Goal: Task Accomplishment & Management: Manage account settings

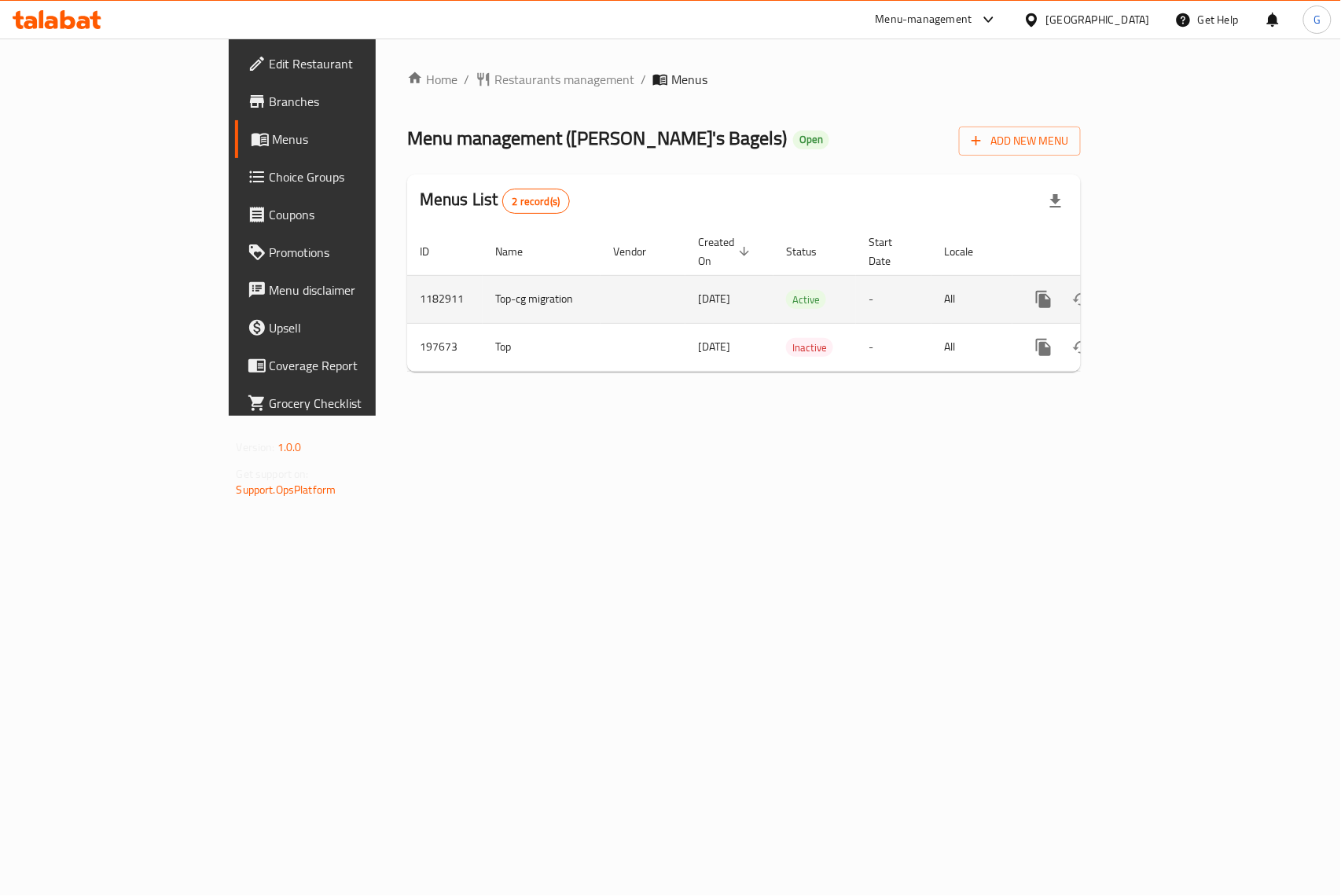
click at [1164, 292] on icon "enhanced table" at bounding box center [1157, 299] width 14 height 14
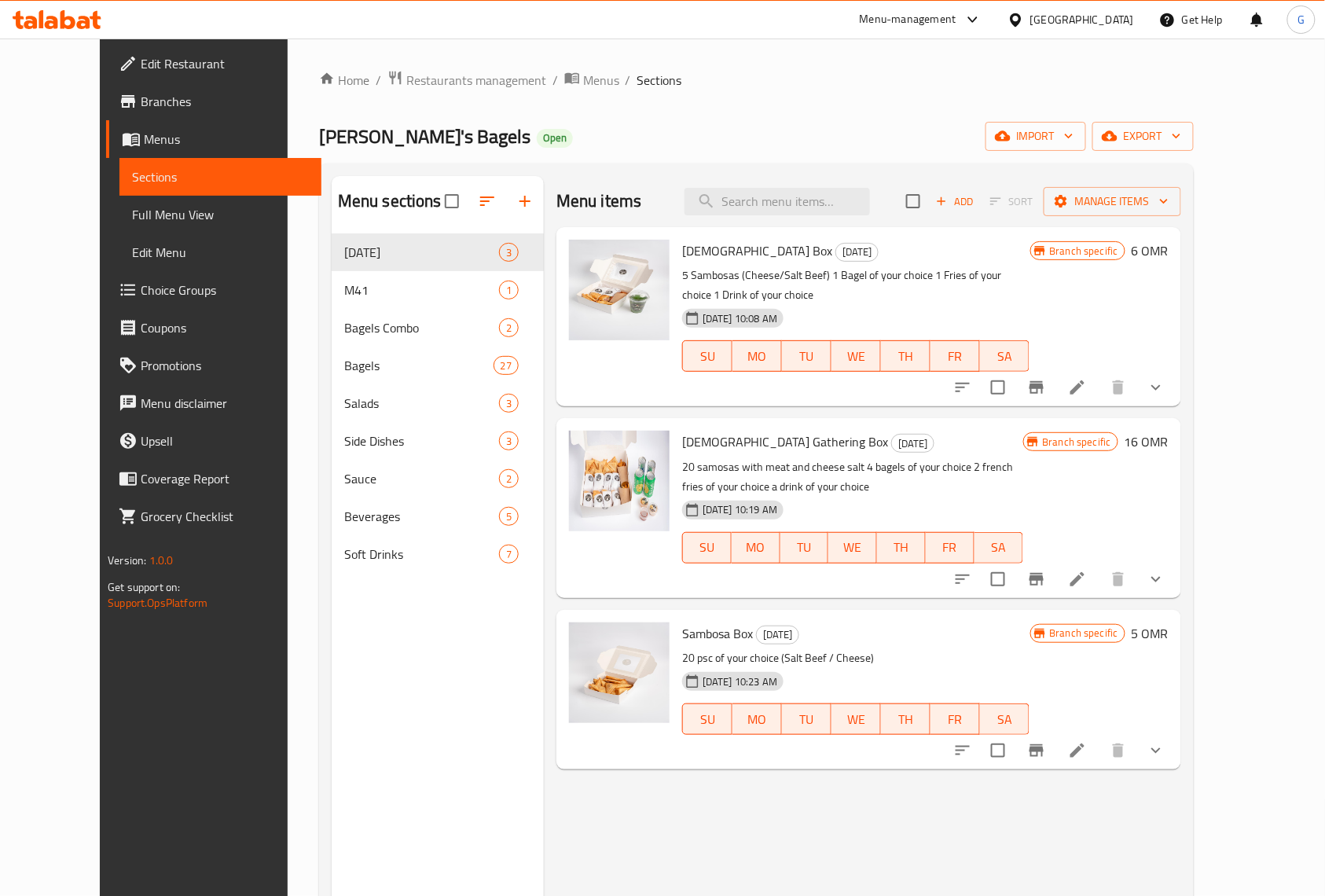
click at [1181, 373] on div "[DEMOGRAPHIC_DATA] Box [DATE] 5 Sambosas (Cheese/Salt Beef) 1 Bagel of your cho…" at bounding box center [870, 316] width 625 height 179
click at [1175, 369] on button "show more" at bounding box center [1155, 387] width 37 height 37
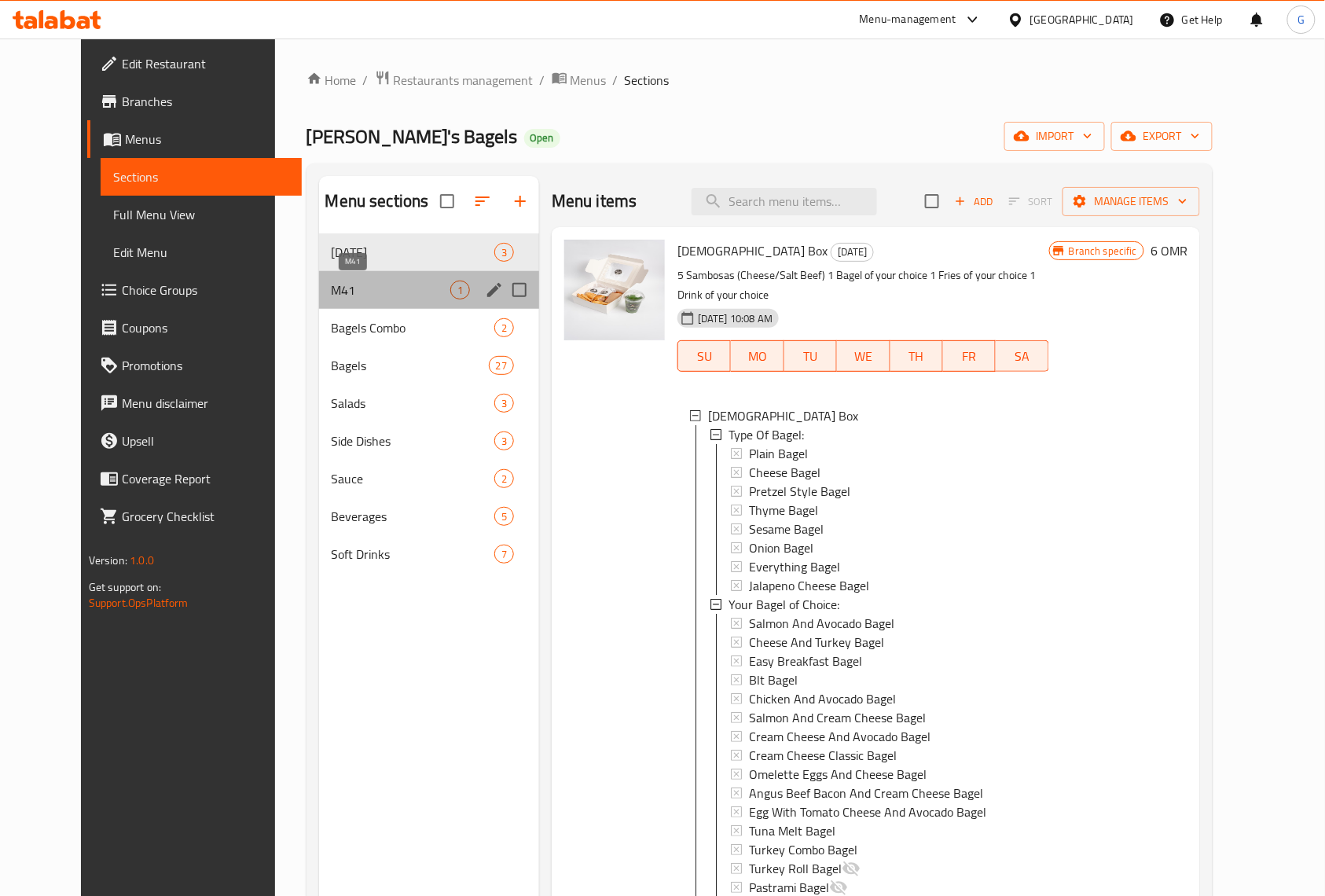
click at [362, 287] on span "M41" at bounding box center [391, 290] width 119 height 19
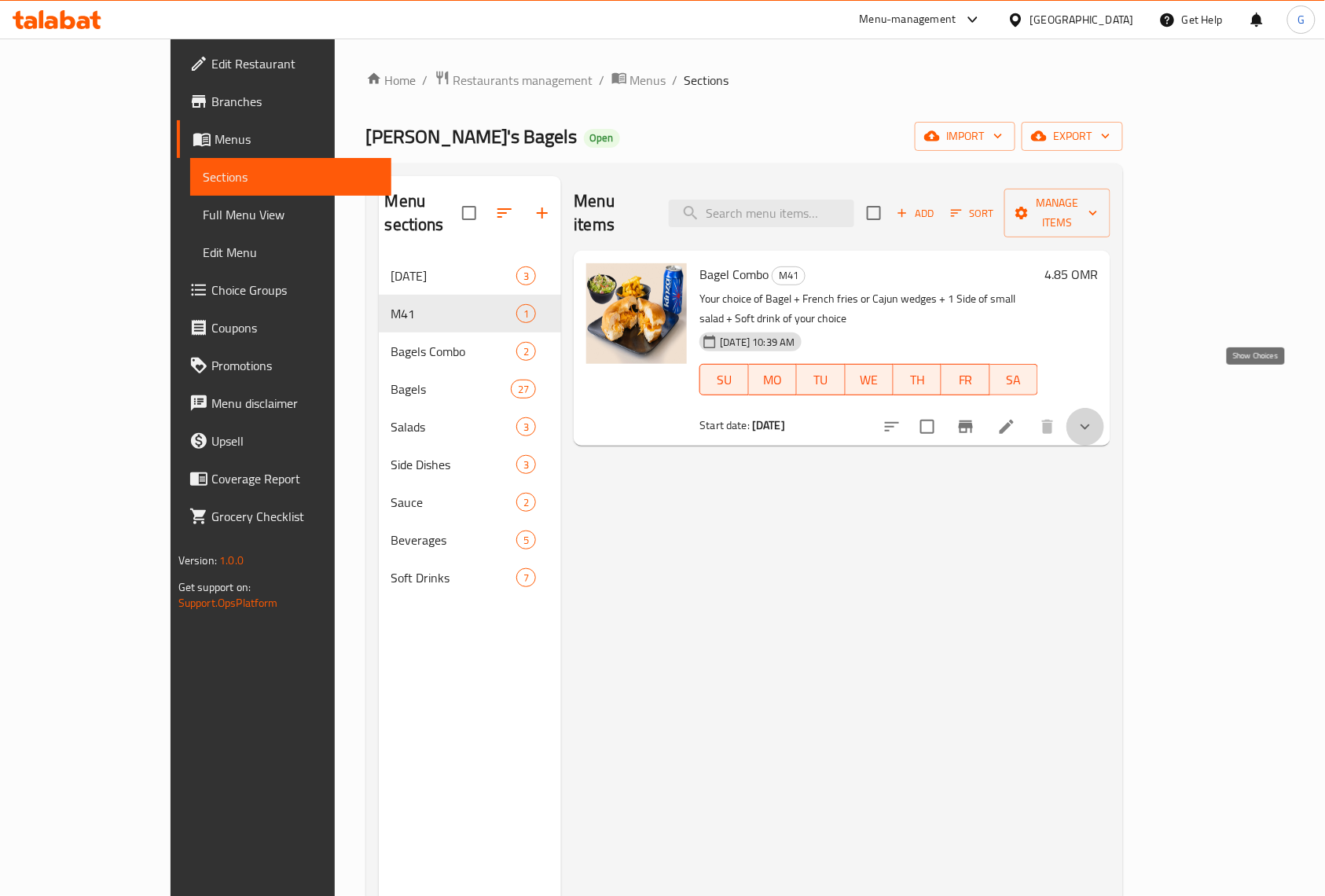
click at [1095, 417] on icon "show more" at bounding box center [1086, 426] width 19 height 19
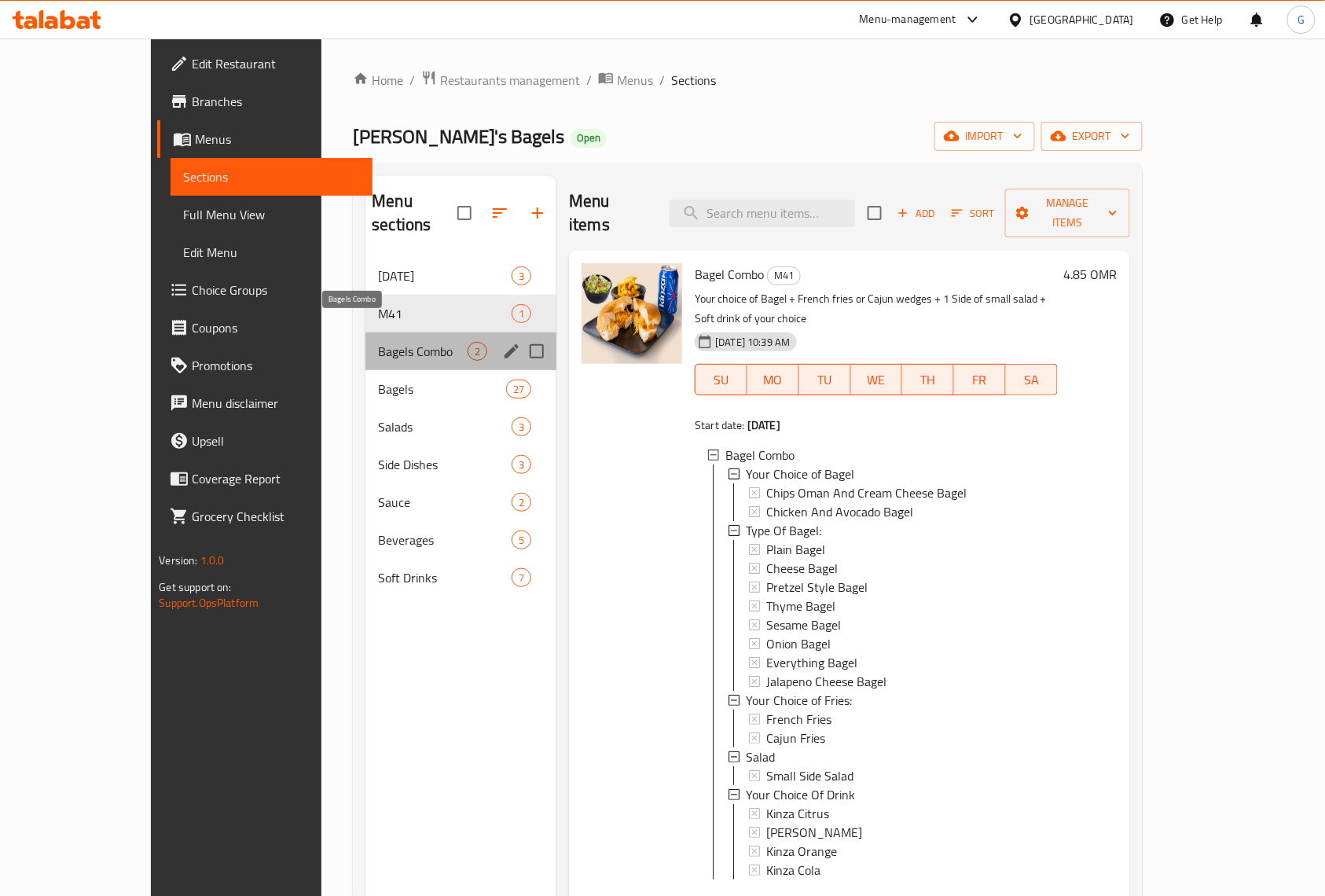
click at [379, 342] on span "Bagels Combo" at bounding box center [422, 352] width 89 height 19
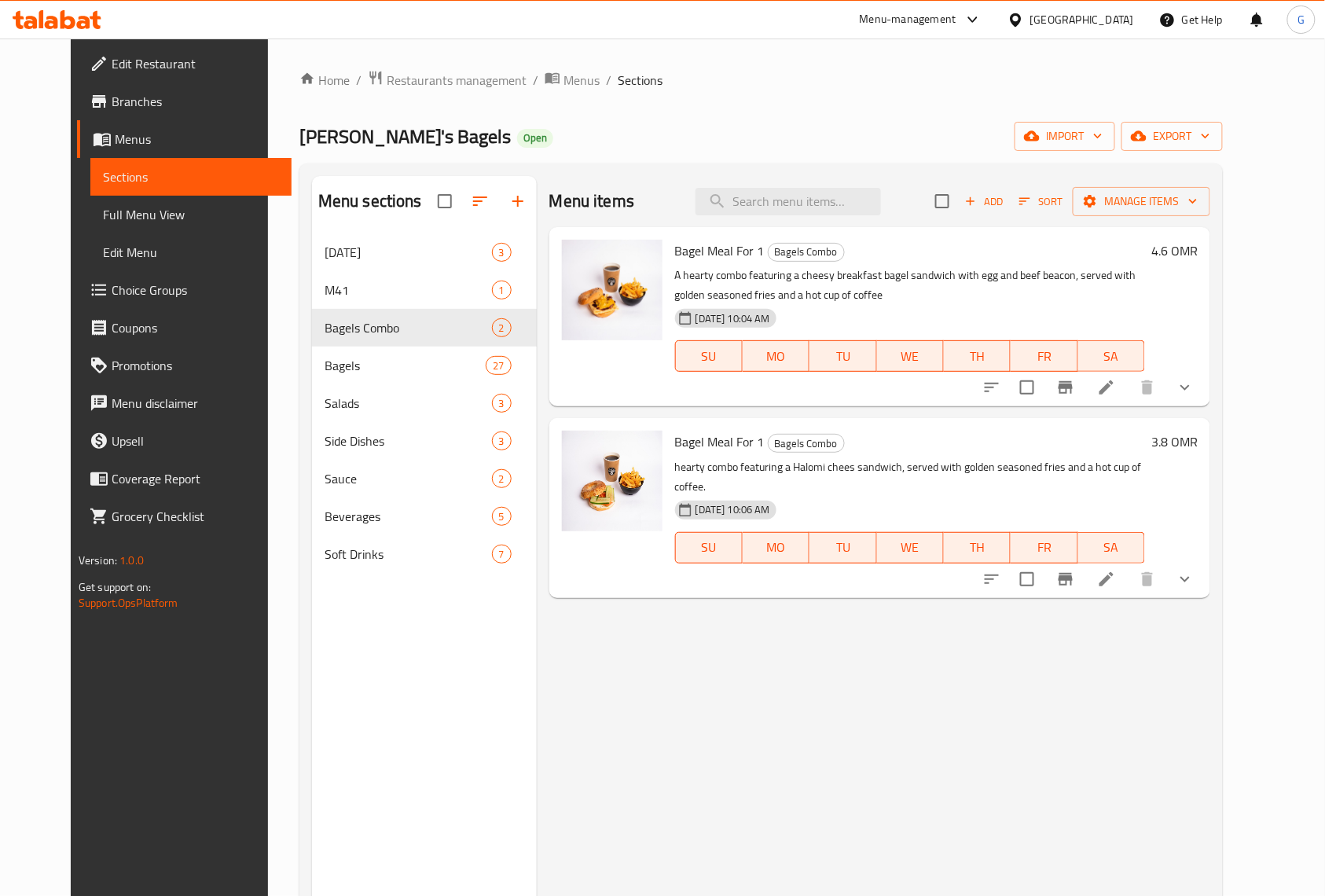
click at [1195, 384] on icon "show more" at bounding box center [1186, 387] width 19 height 19
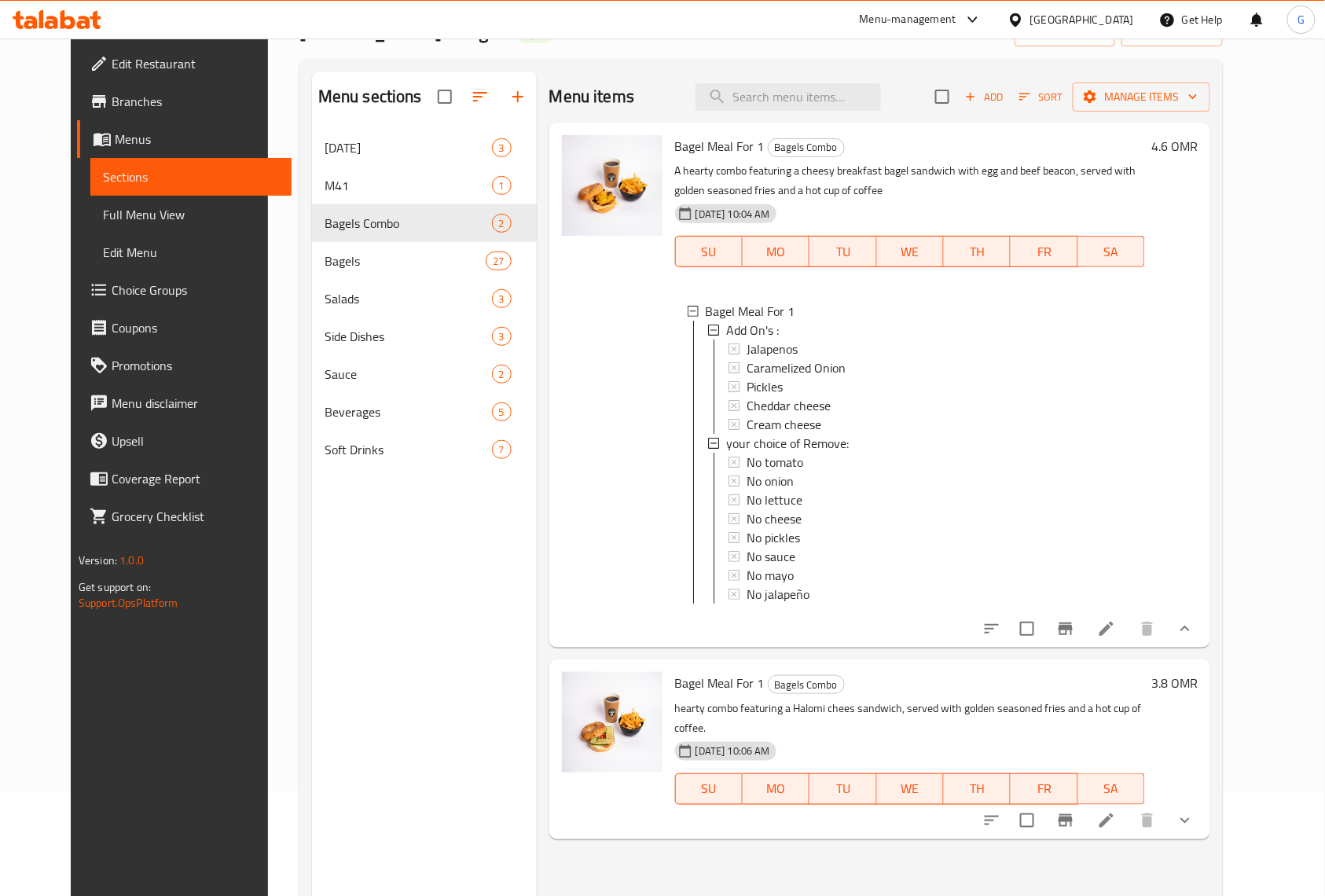
scroll to position [2, 0]
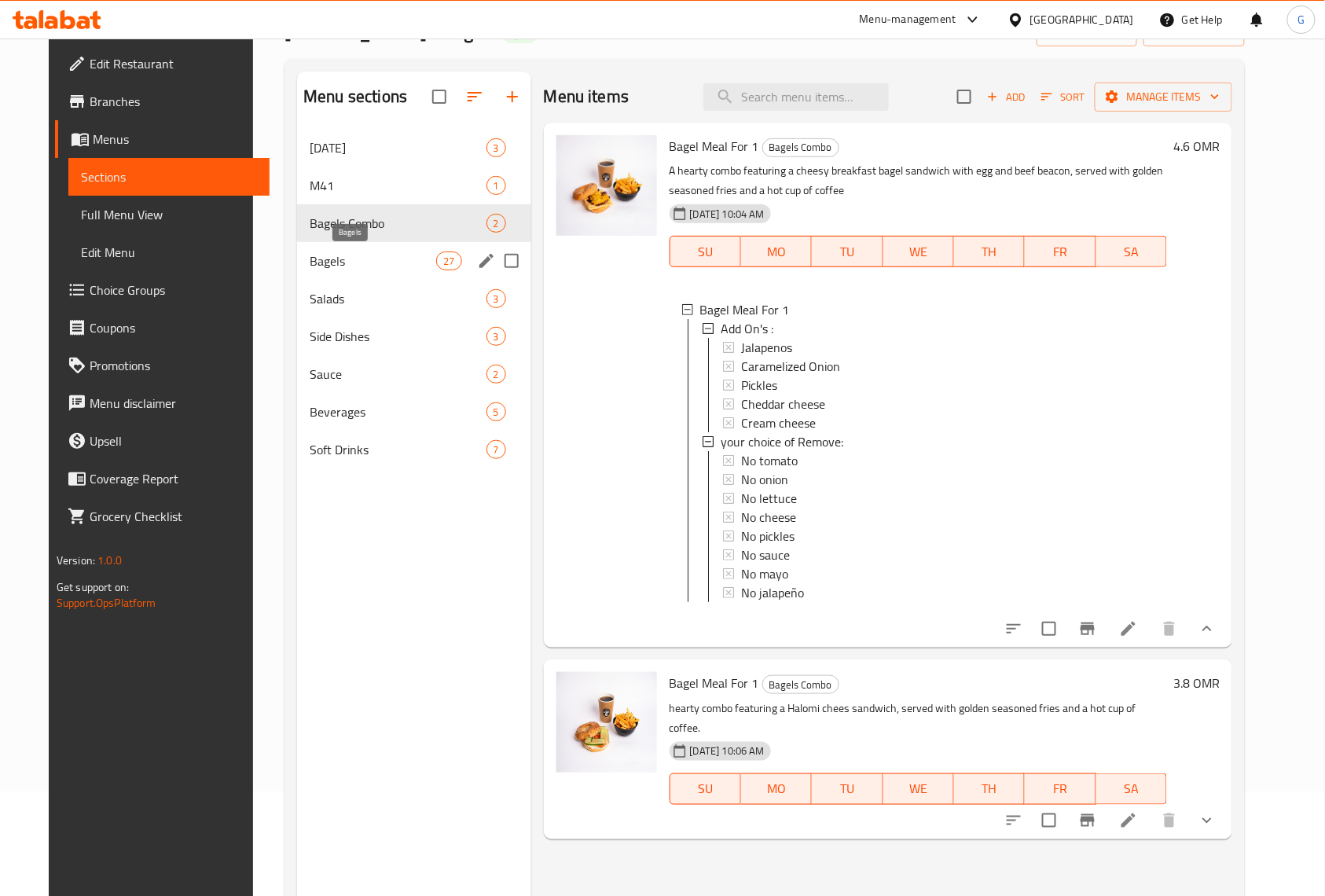
click at [384, 264] on span "Bagels" at bounding box center [373, 261] width 127 height 19
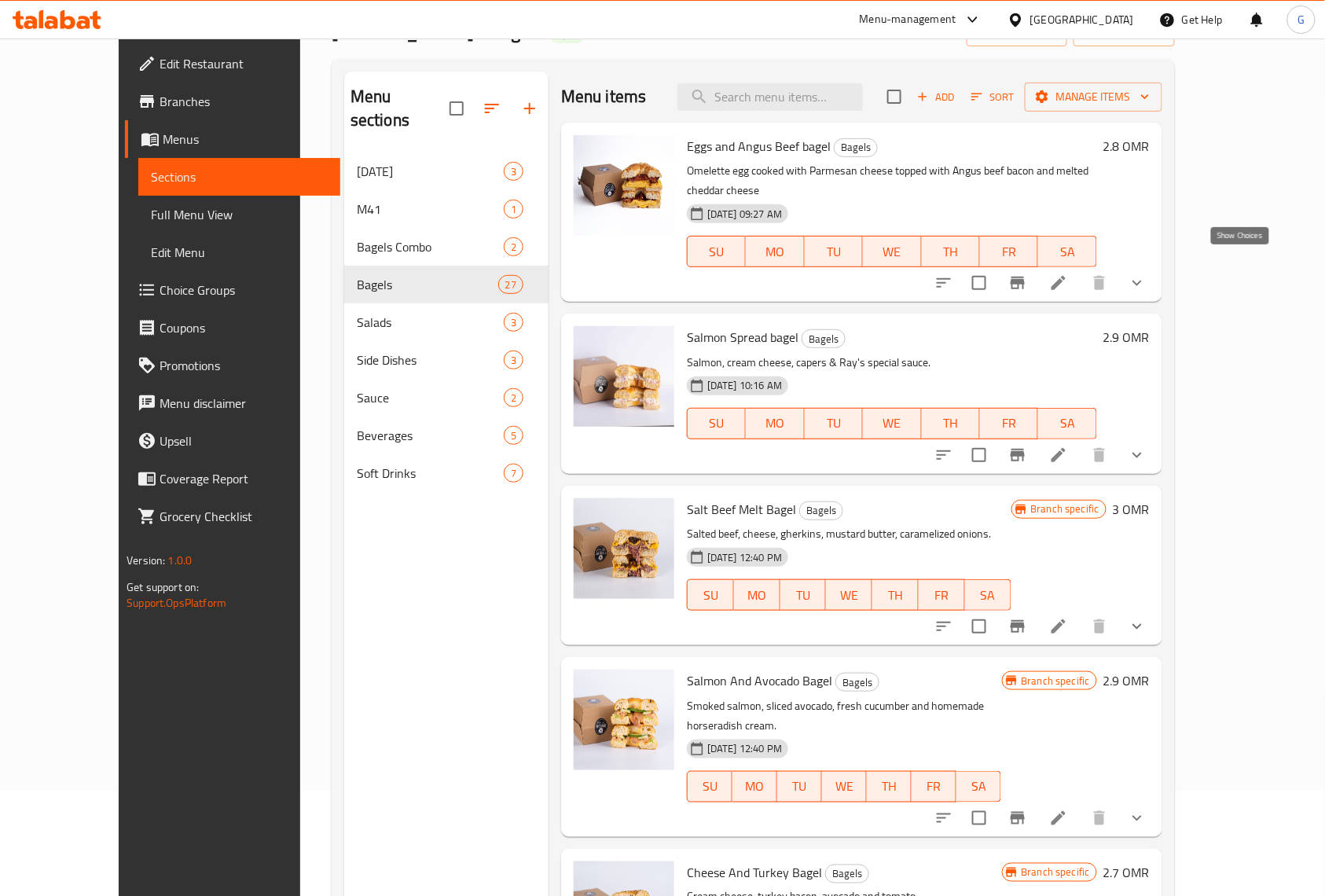
click at [1147, 273] on icon "show more" at bounding box center [1138, 283] width 19 height 19
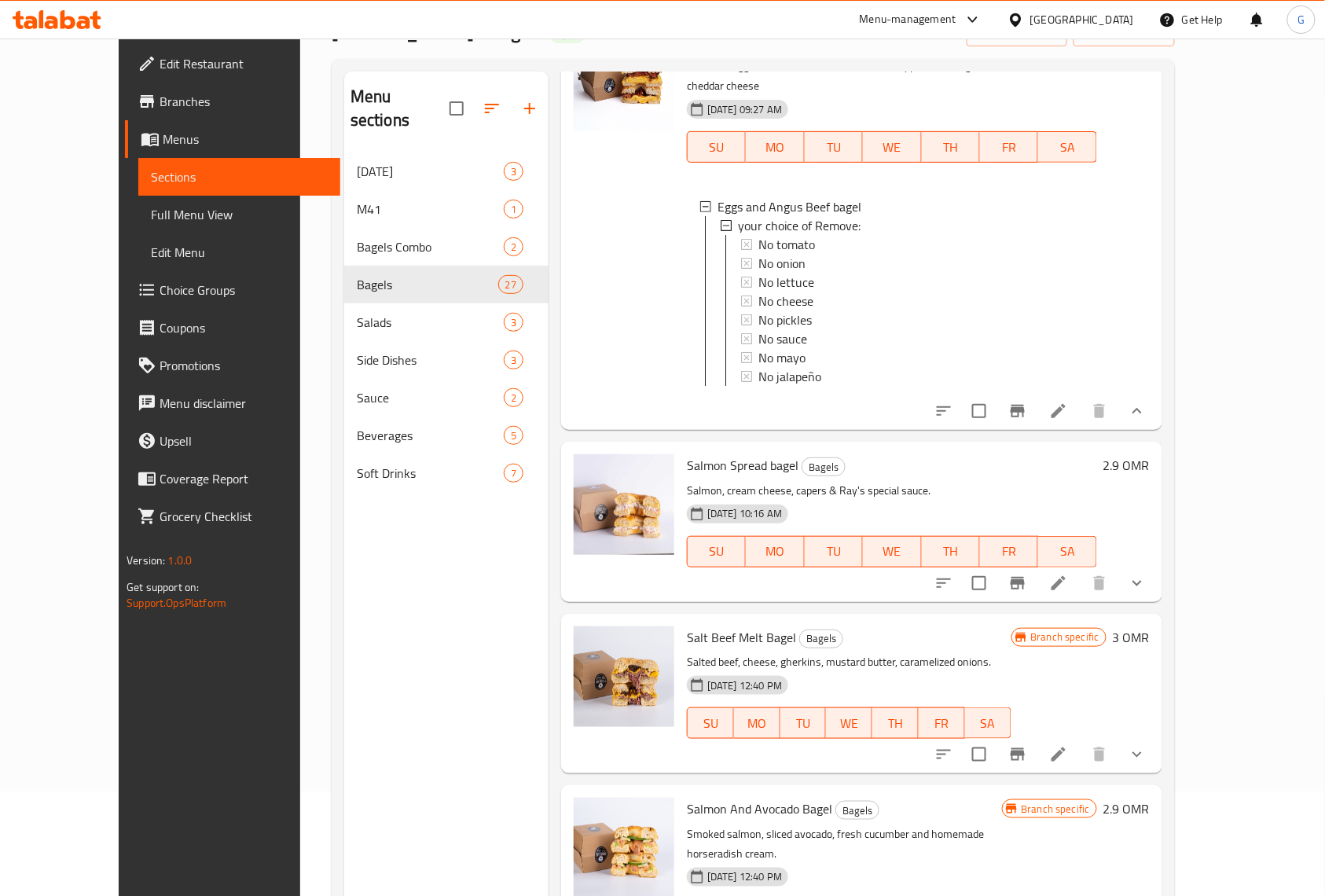
scroll to position [209, 0]
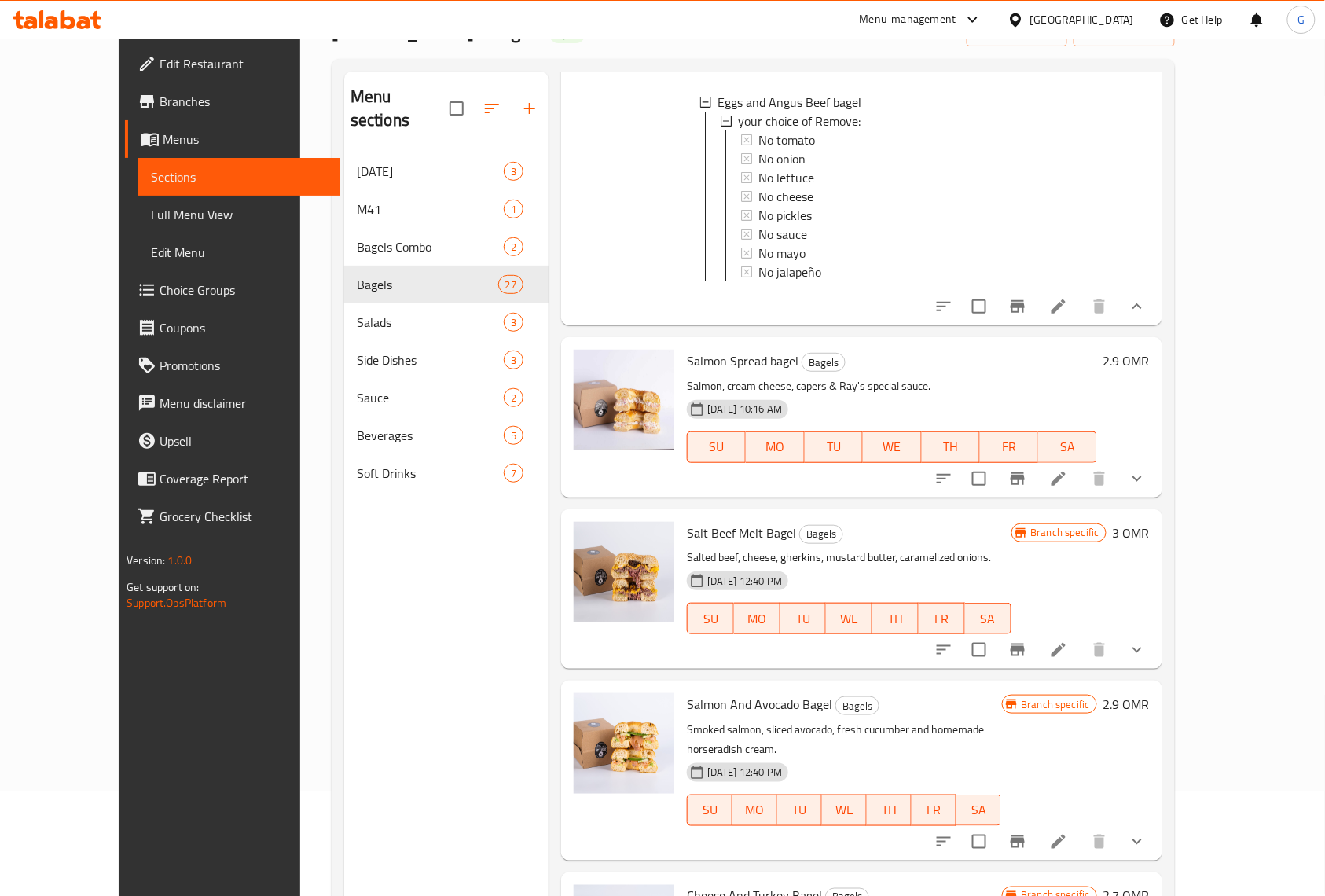
click at [1156, 462] on button "show more" at bounding box center [1137, 478] width 37 height 37
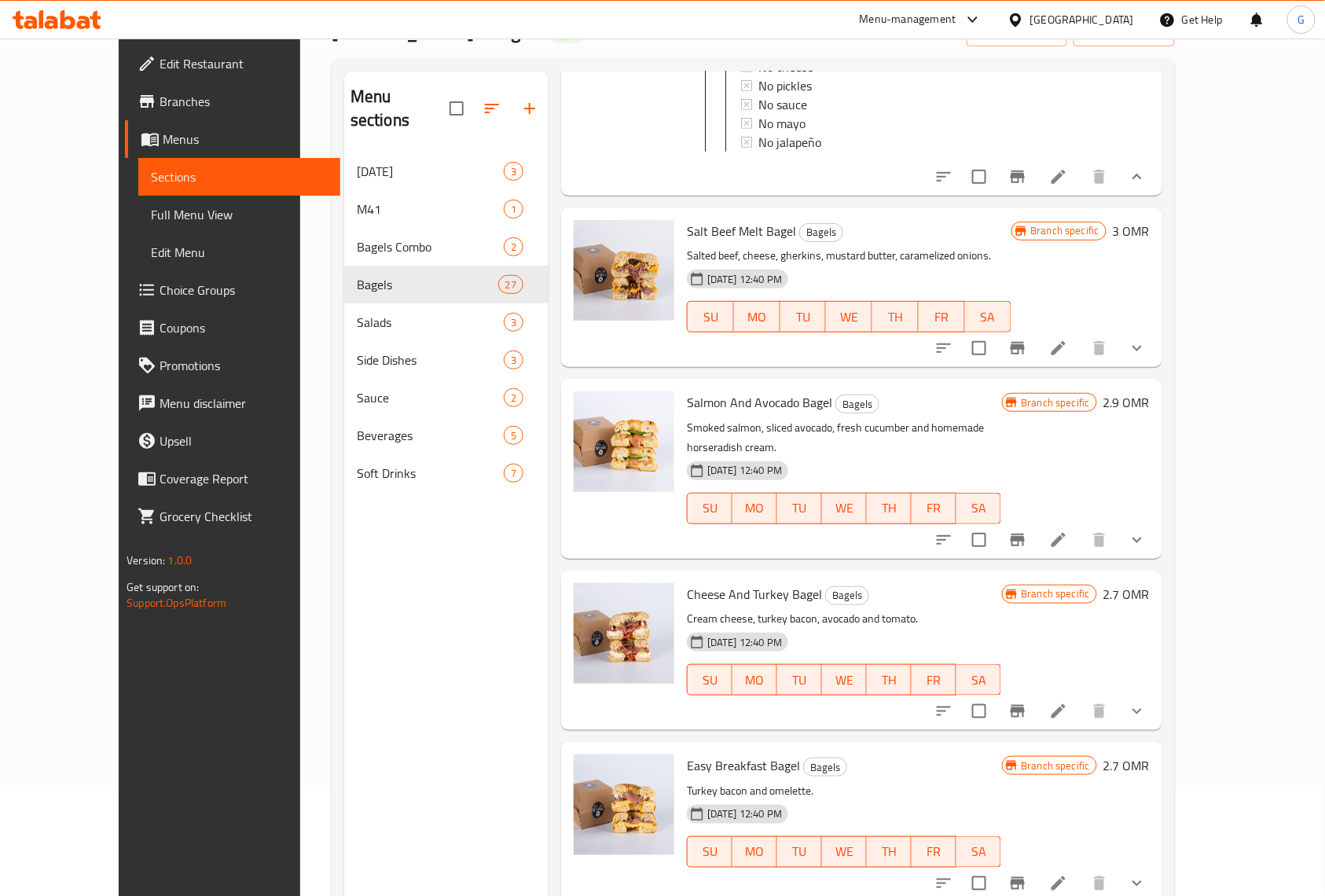
scroll to position [1047, 0]
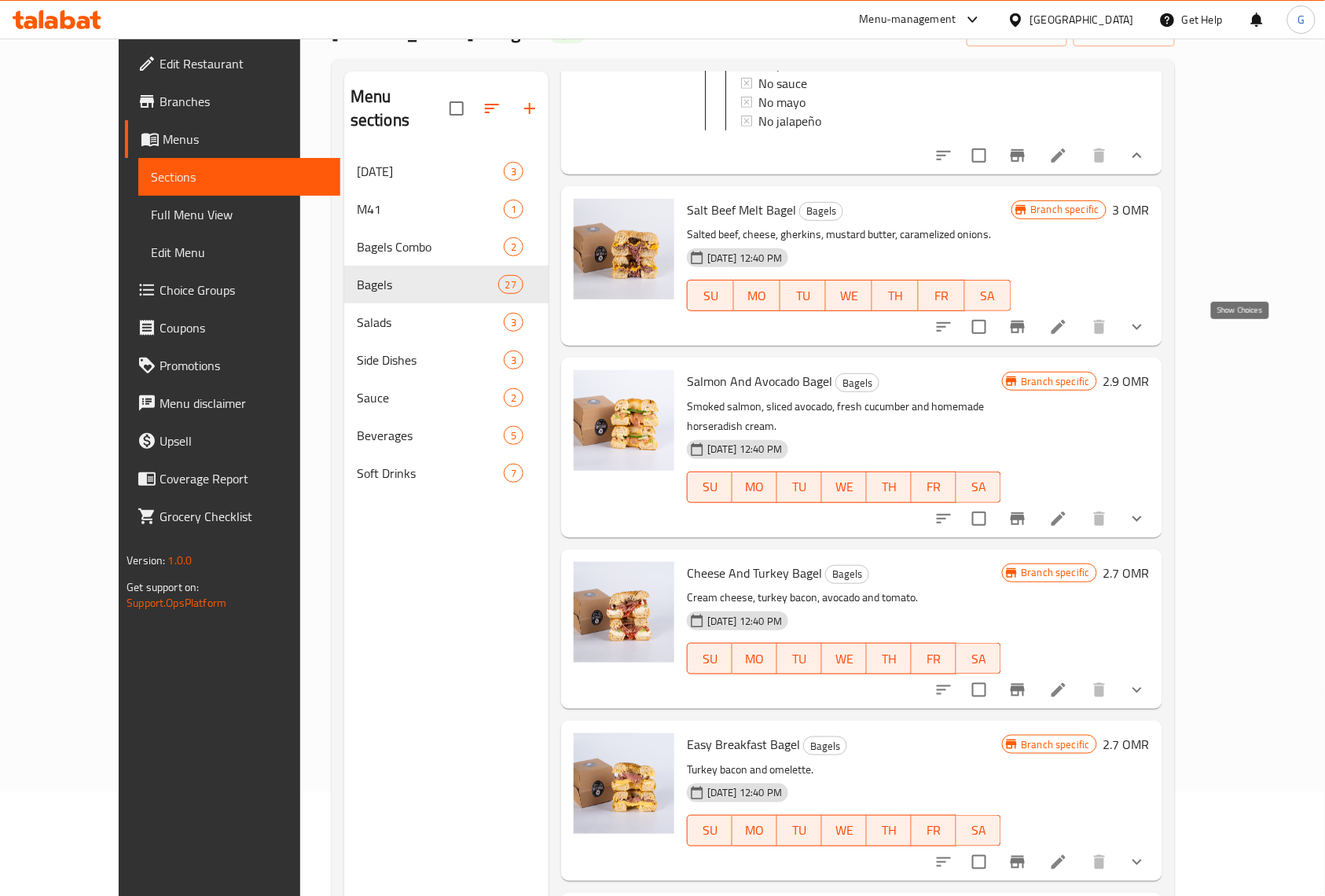
click at [1147, 336] on icon "show more" at bounding box center [1138, 327] width 19 height 19
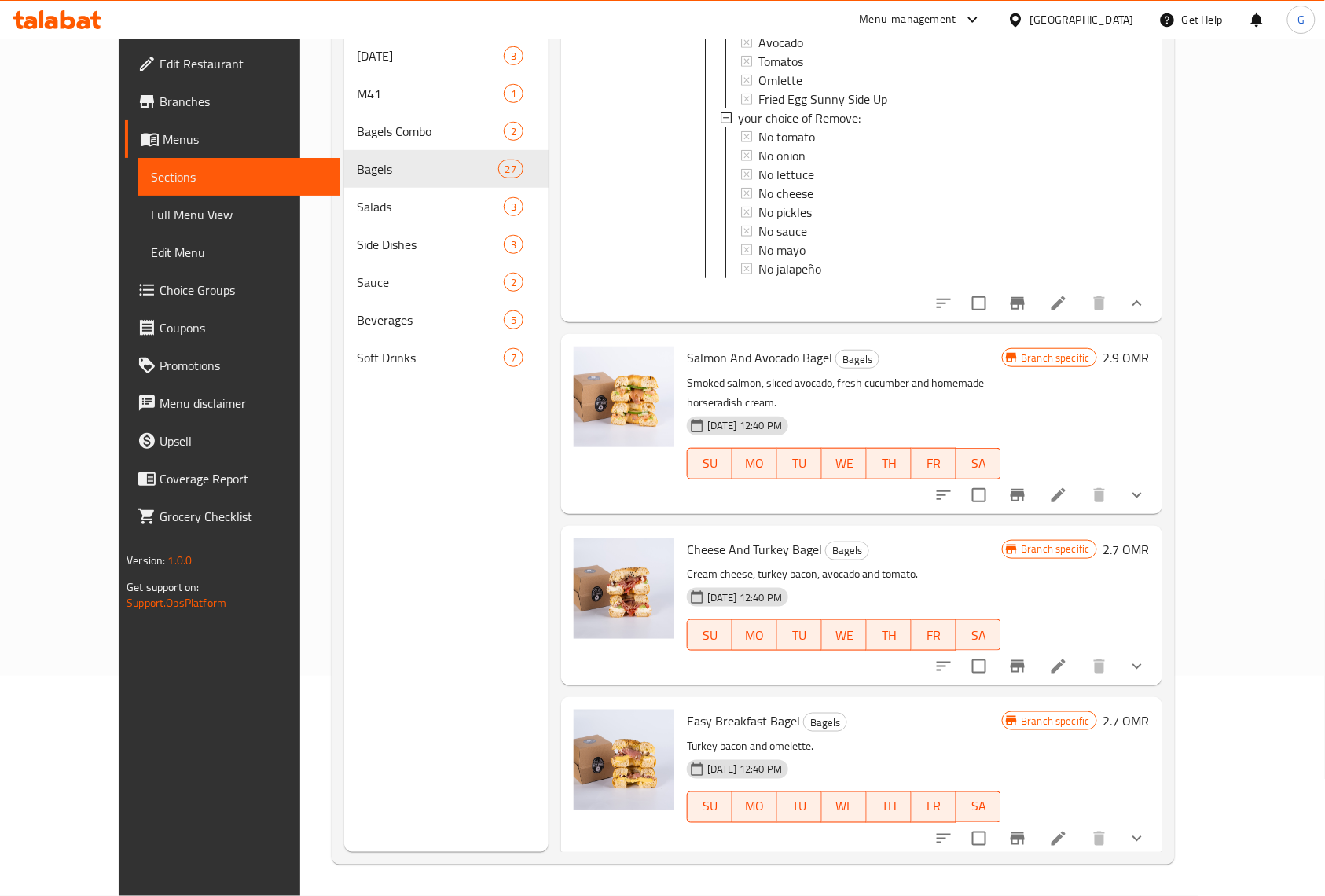
scroll to position [1572, 0]
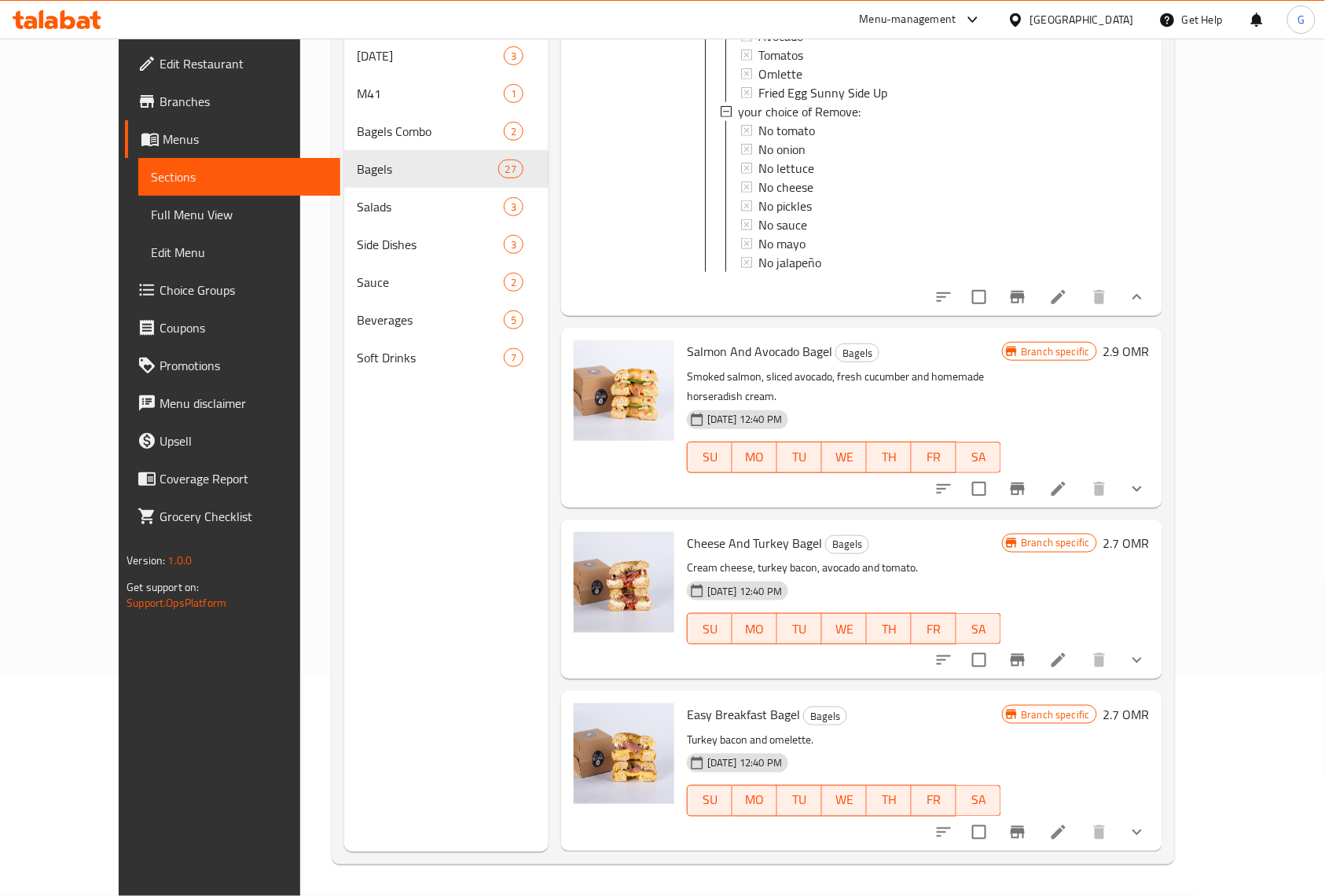
click at [1147, 496] on icon "show more" at bounding box center [1138, 489] width 19 height 19
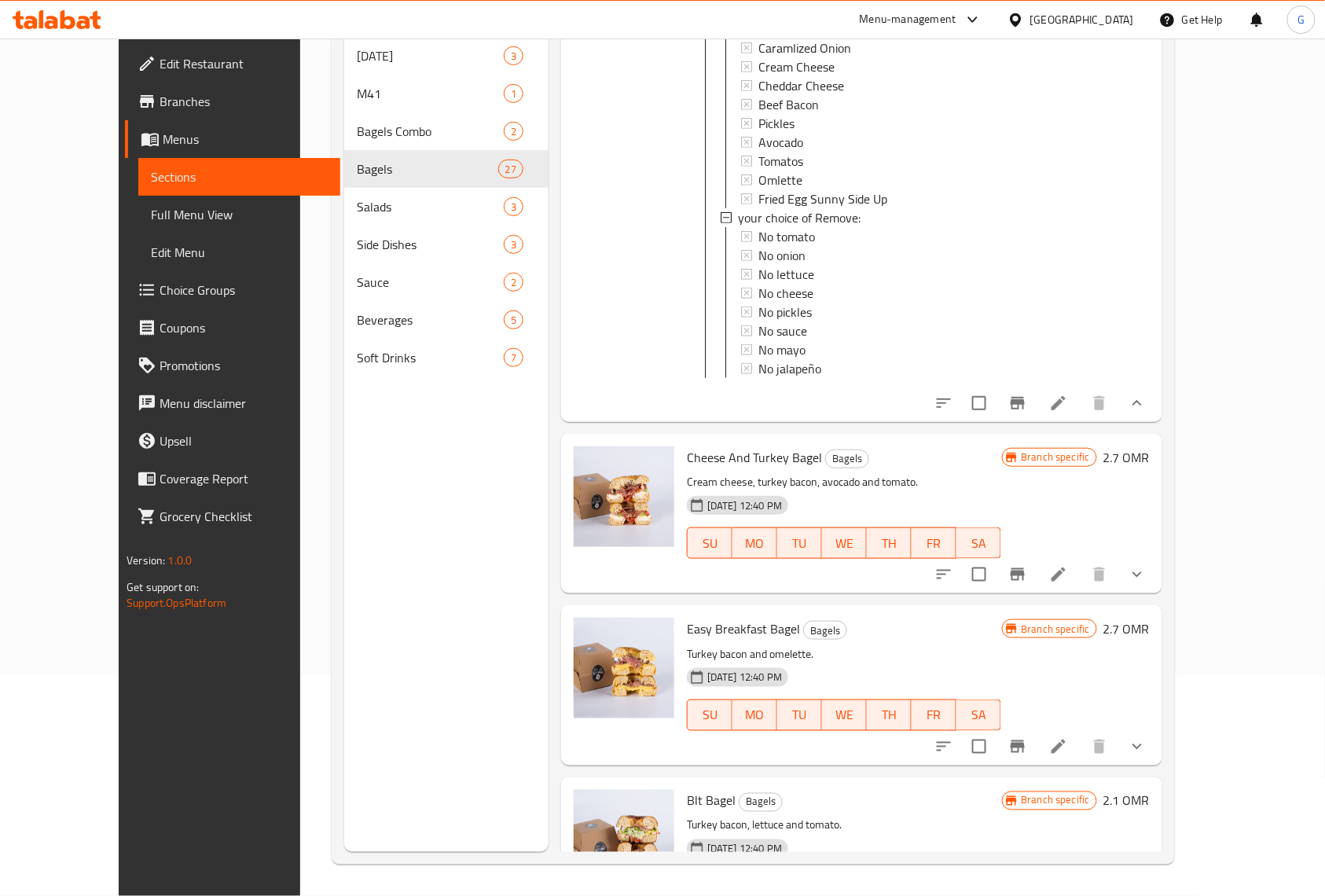
scroll to position [2409, 0]
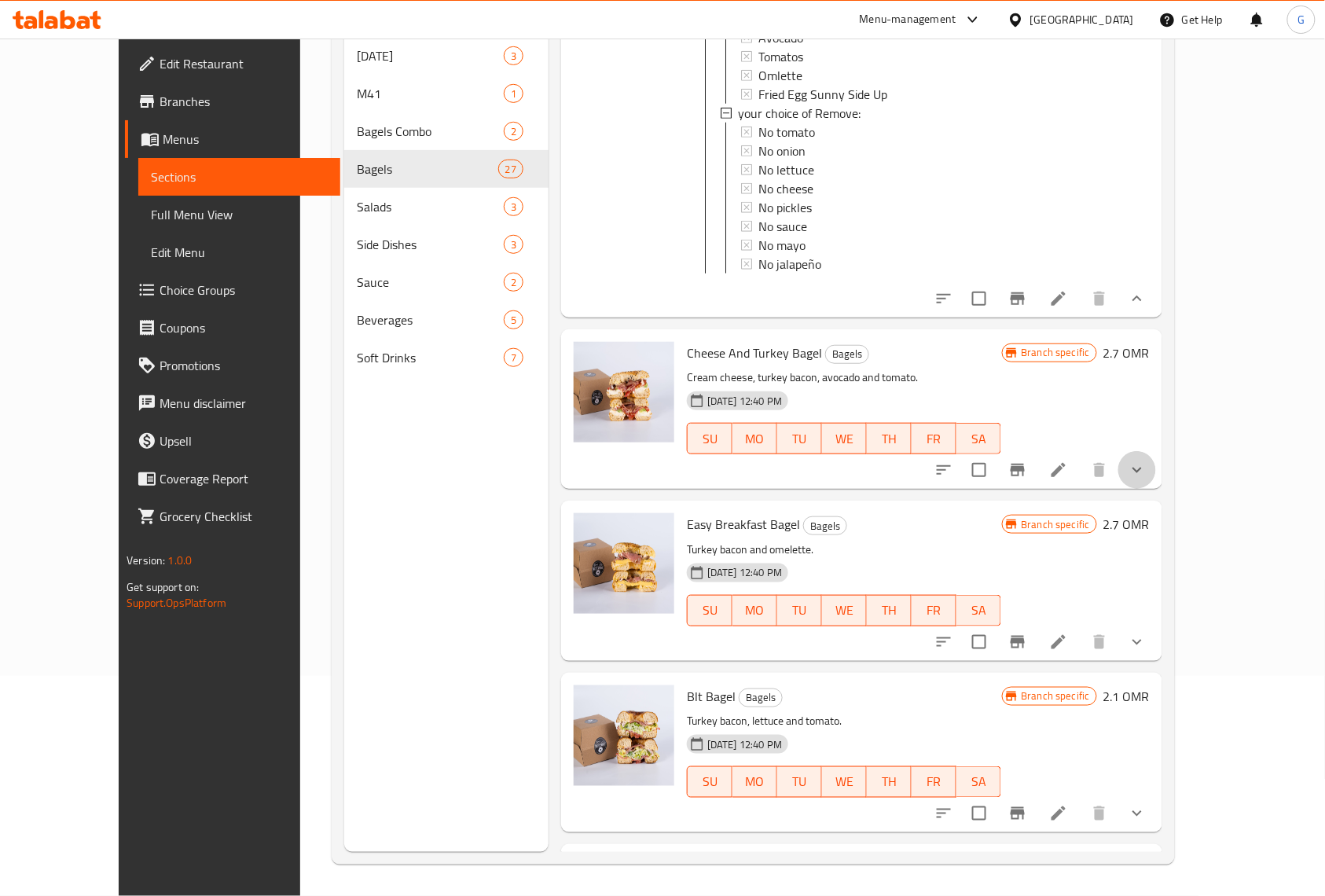
click at [1147, 479] on icon "show more" at bounding box center [1138, 471] width 19 height 19
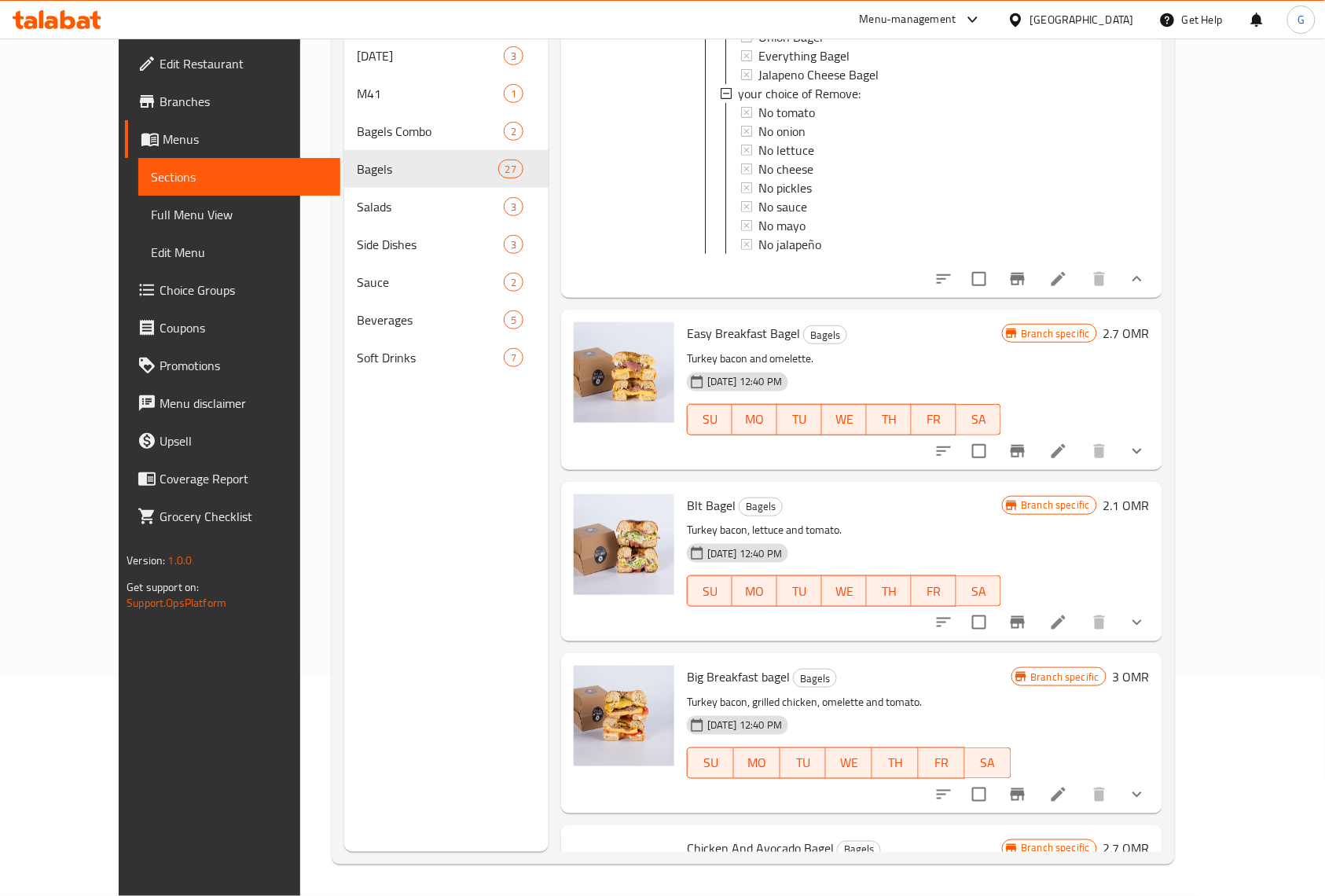
scroll to position [3038, 0]
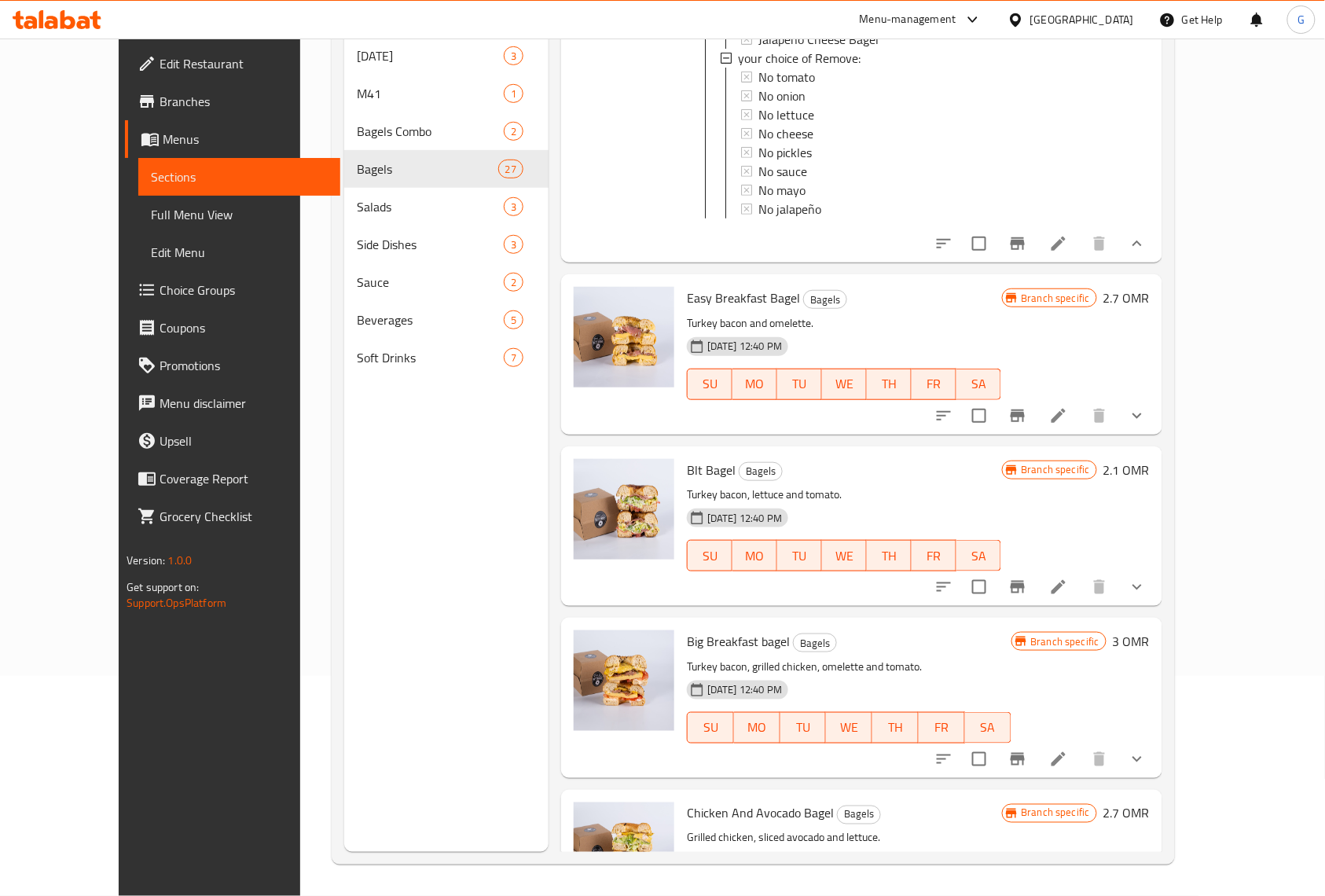
click at [1156, 434] on button "show more" at bounding box center [1137, 415] width 37 height 37
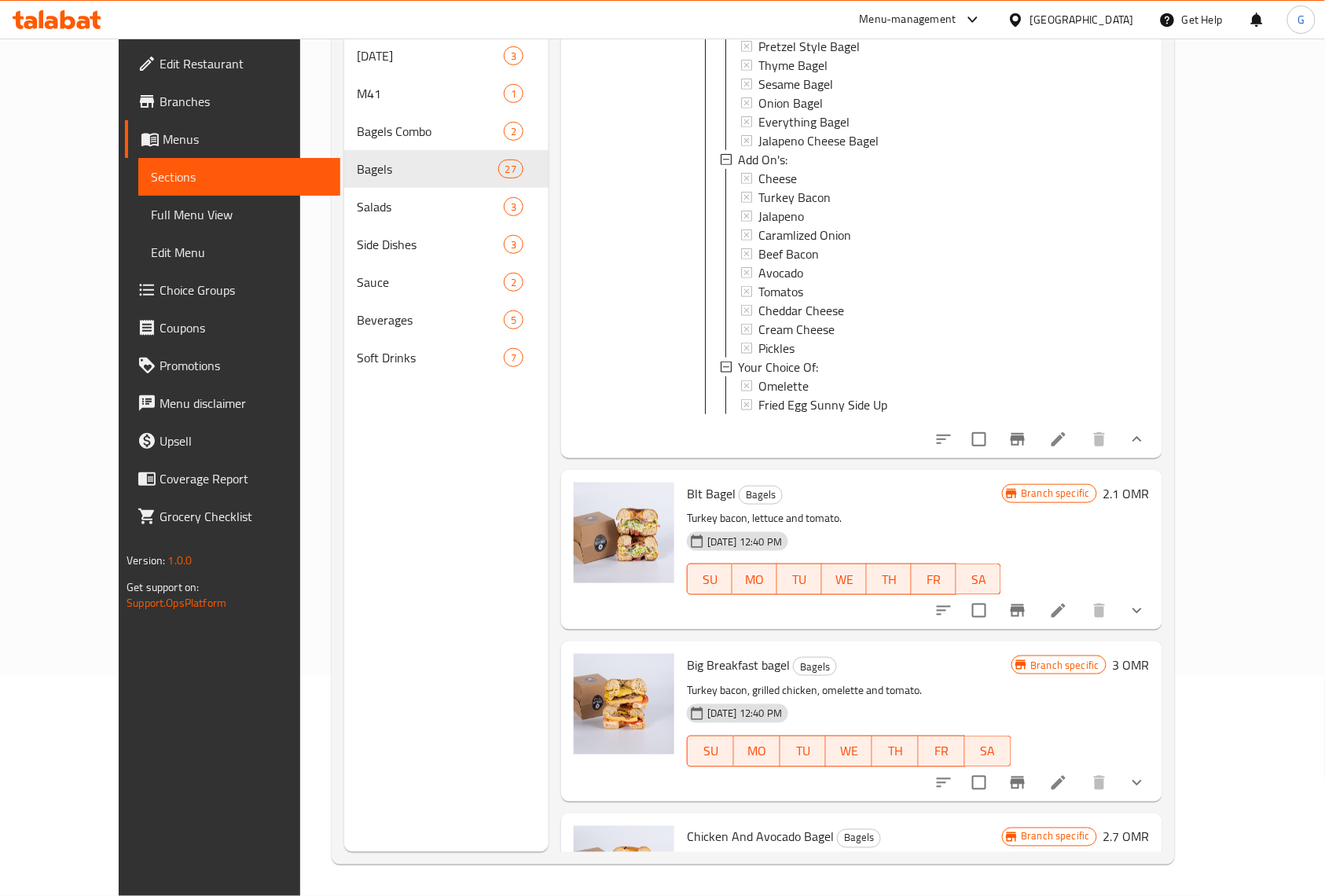
scroll to position [3981, 0]
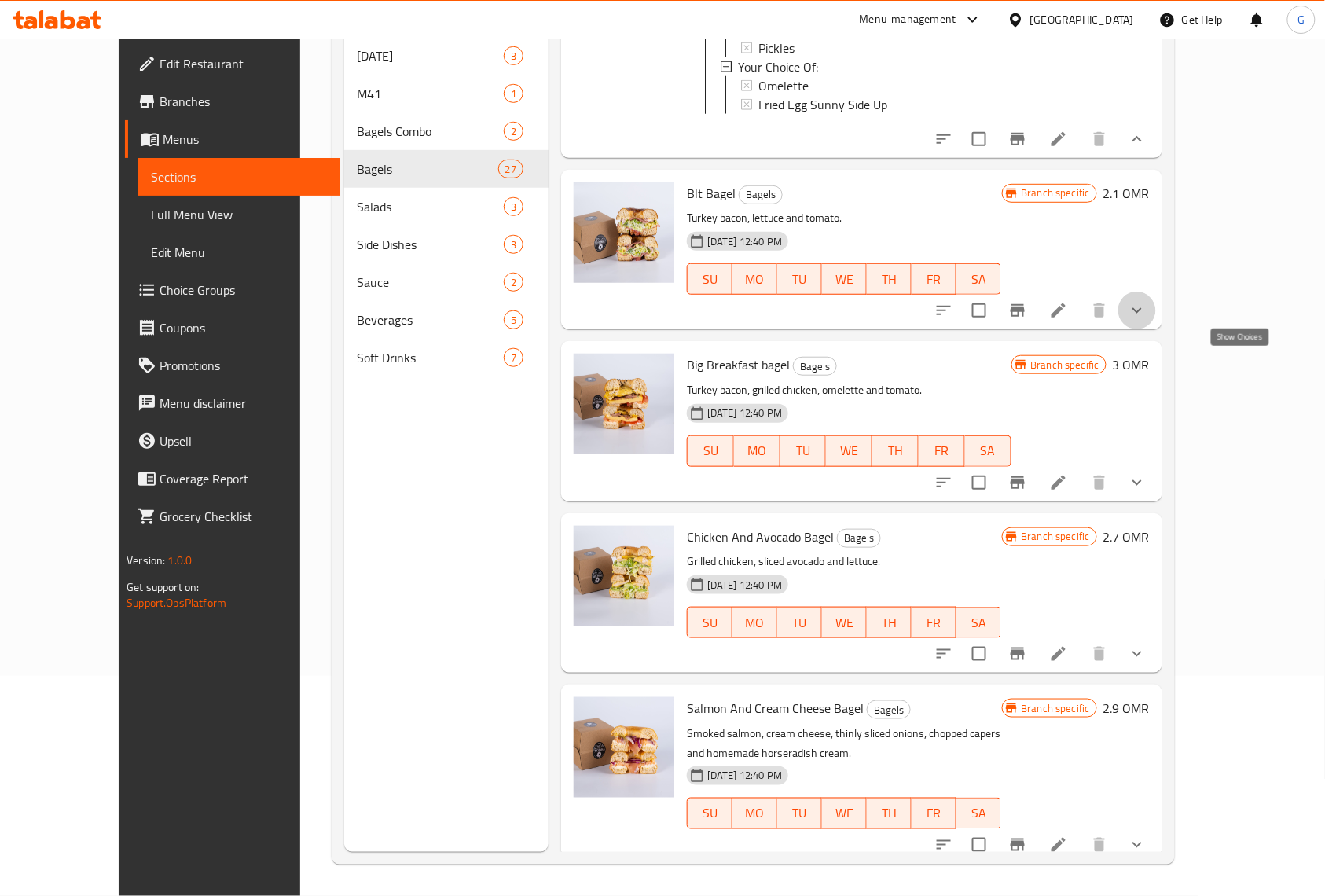
click at [1147, 320] on icon "show more" at bounding box center [1138, 310] width 19 height 19
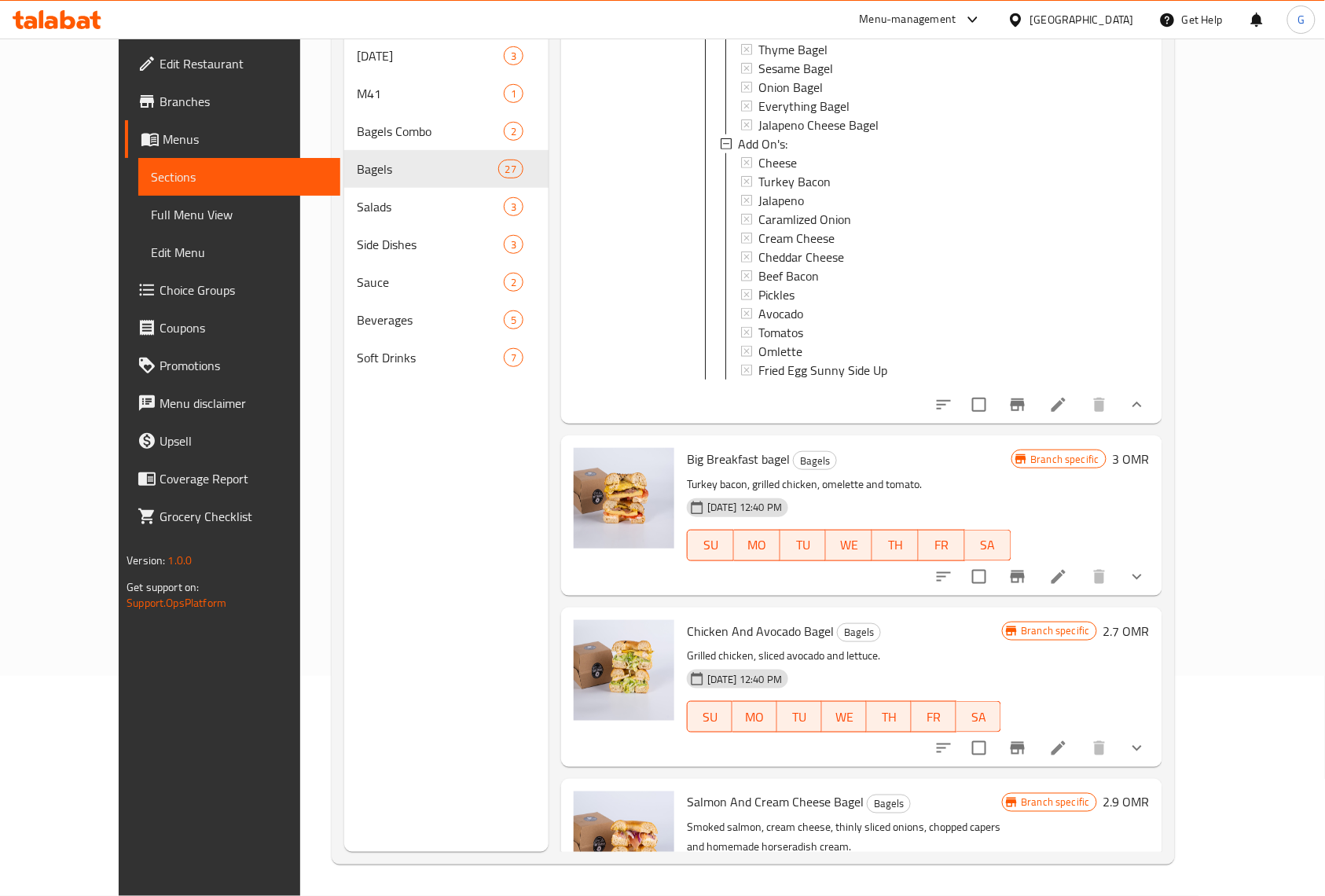
scroll to position [4715, 0]
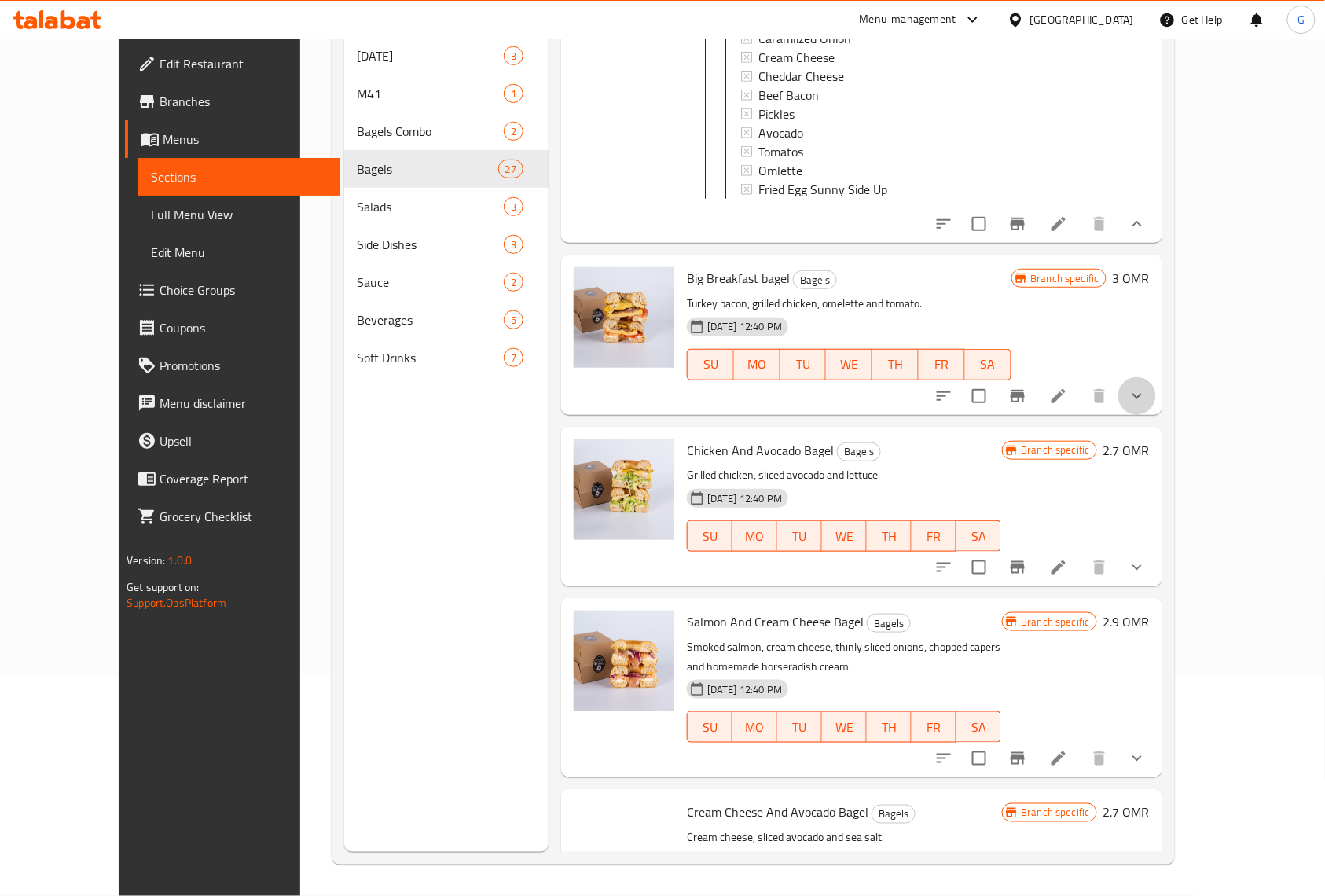
click at [1156, 415] on button "show more" at bounding box center [1137, 396] width 37 height 37
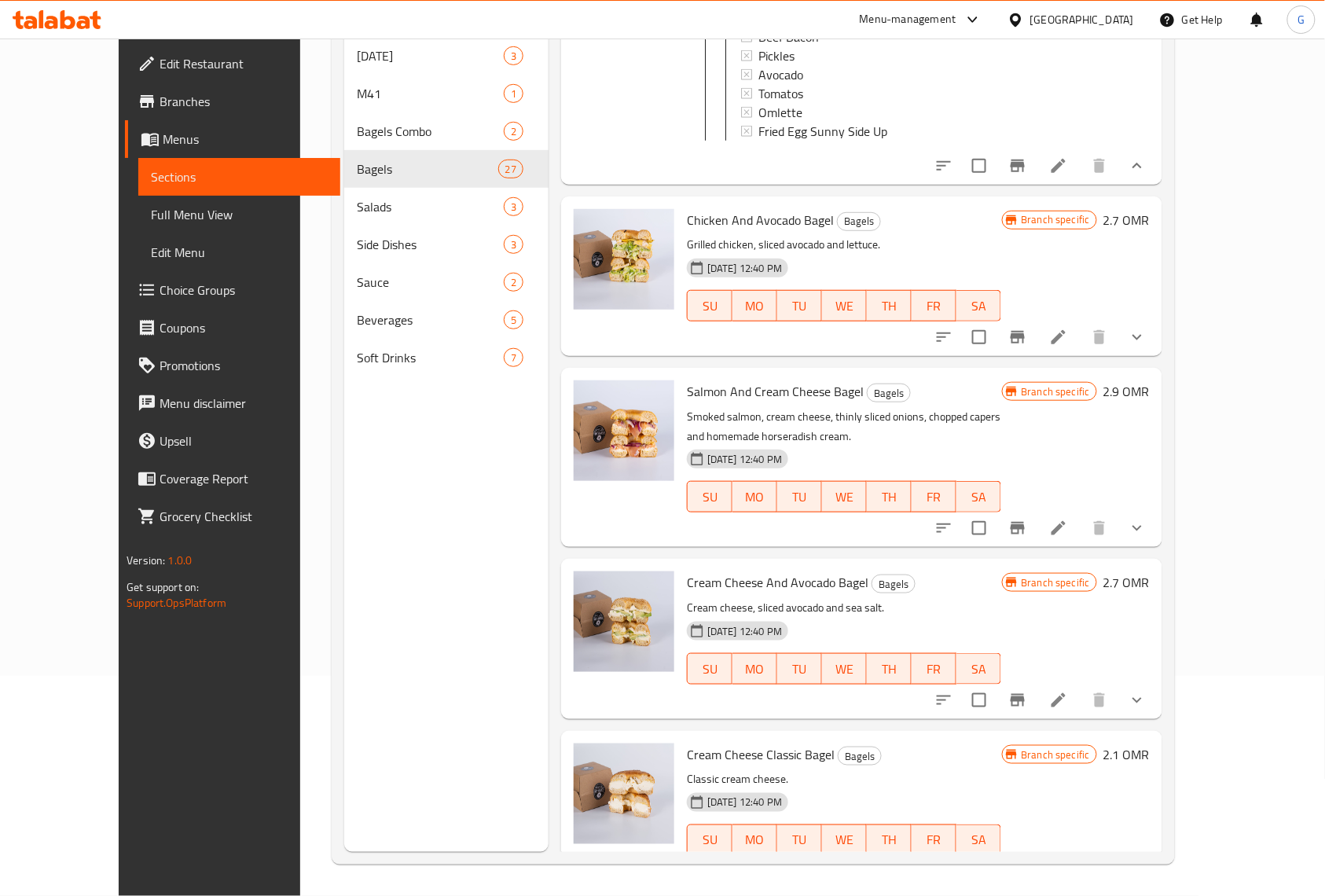
scroll to position [5658, 0]
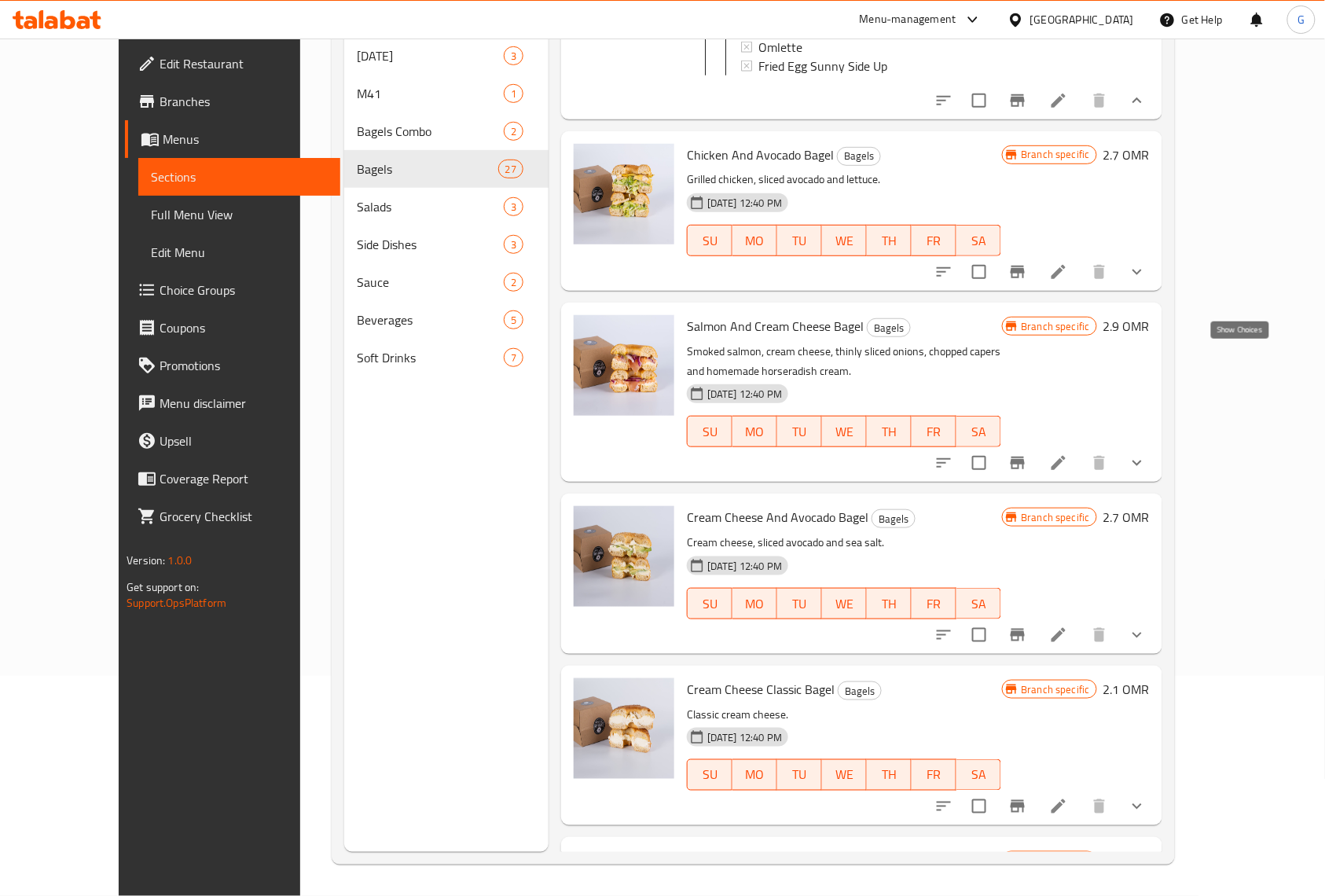
click at [1147, 282] on icon "show more" at bounding box center [1138, 272] width 19 height 19
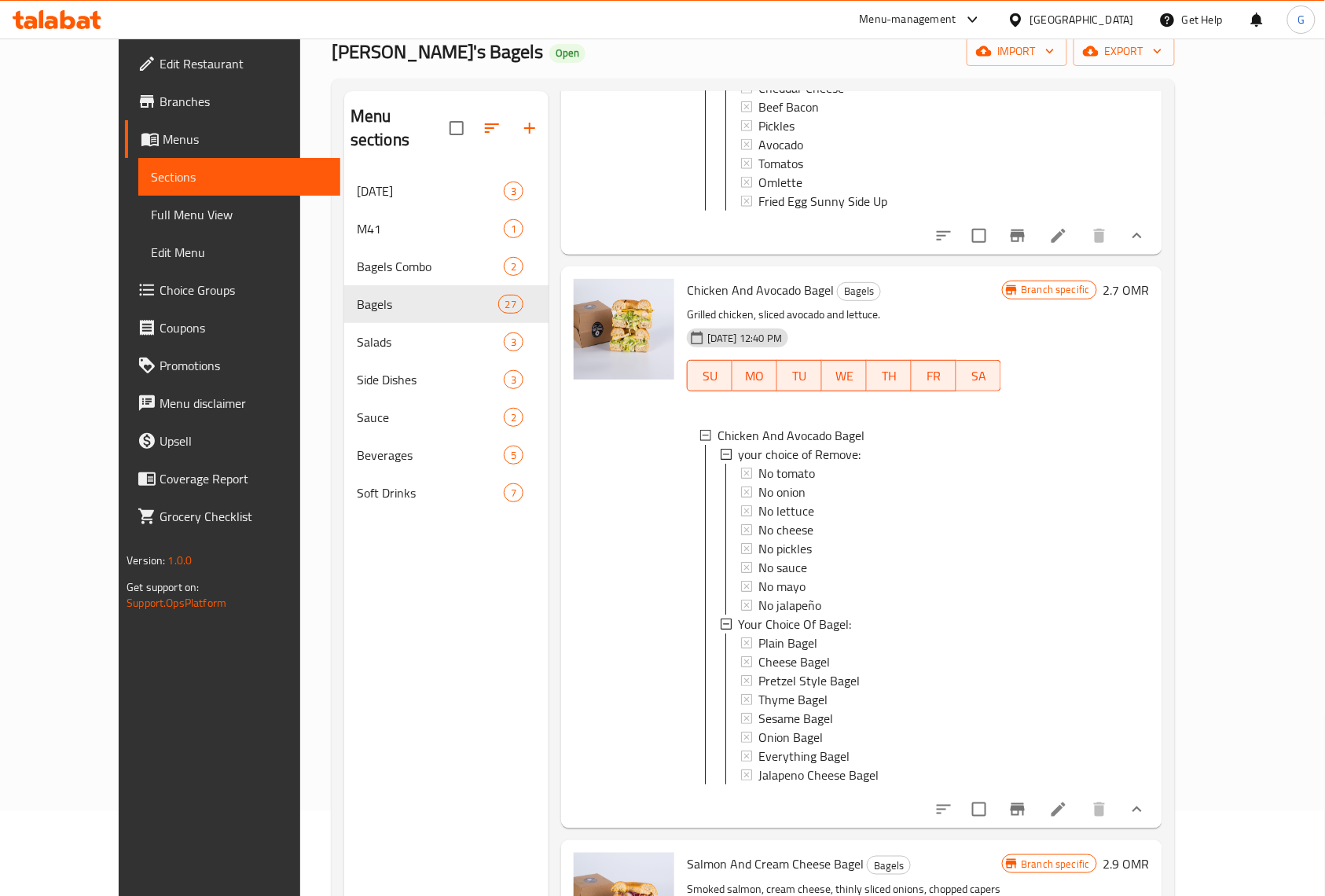
scroll to position [0, 0]
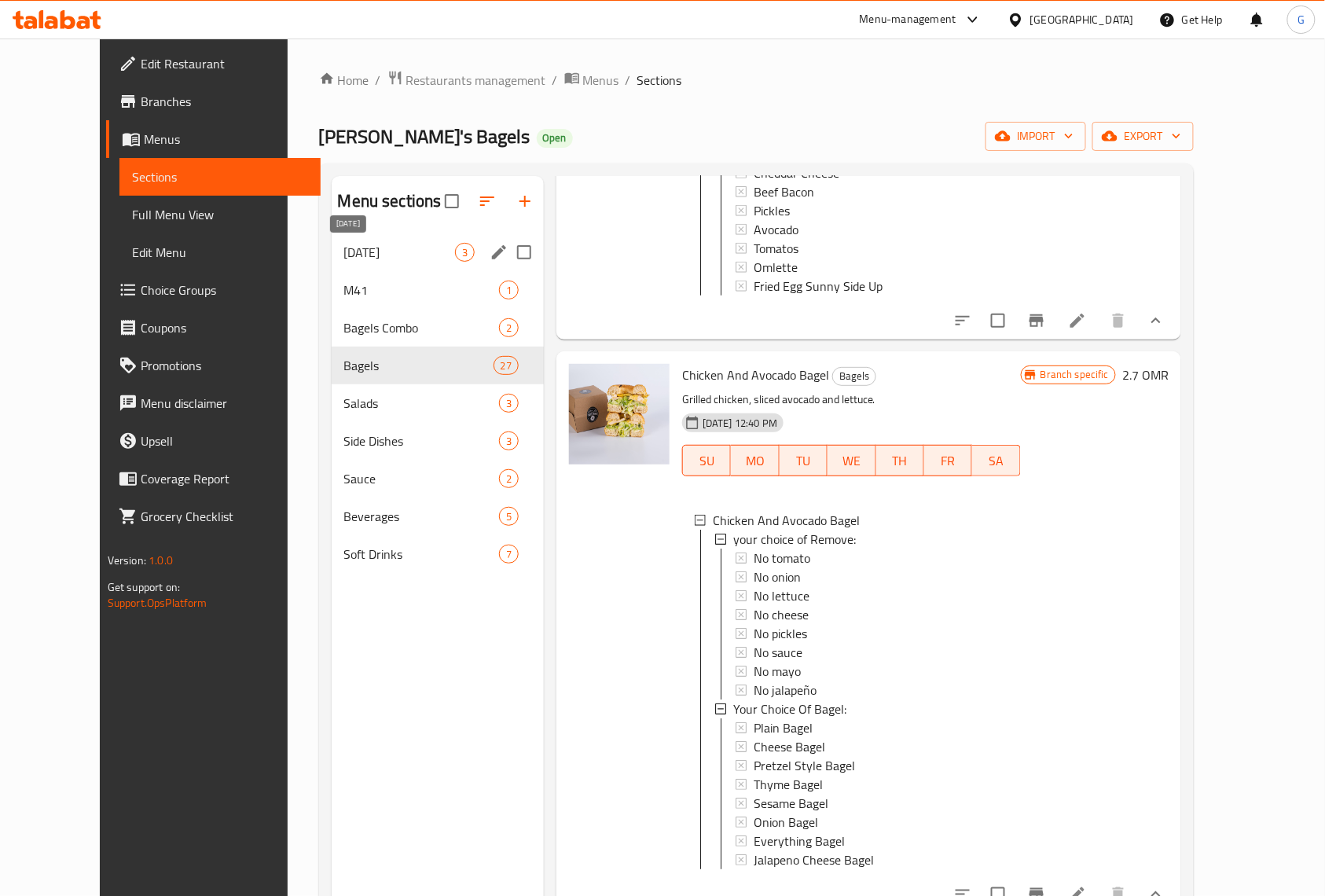
click at [356, 255] on span "[DATE]" at bounding box center [400, 252] width 111 height 19
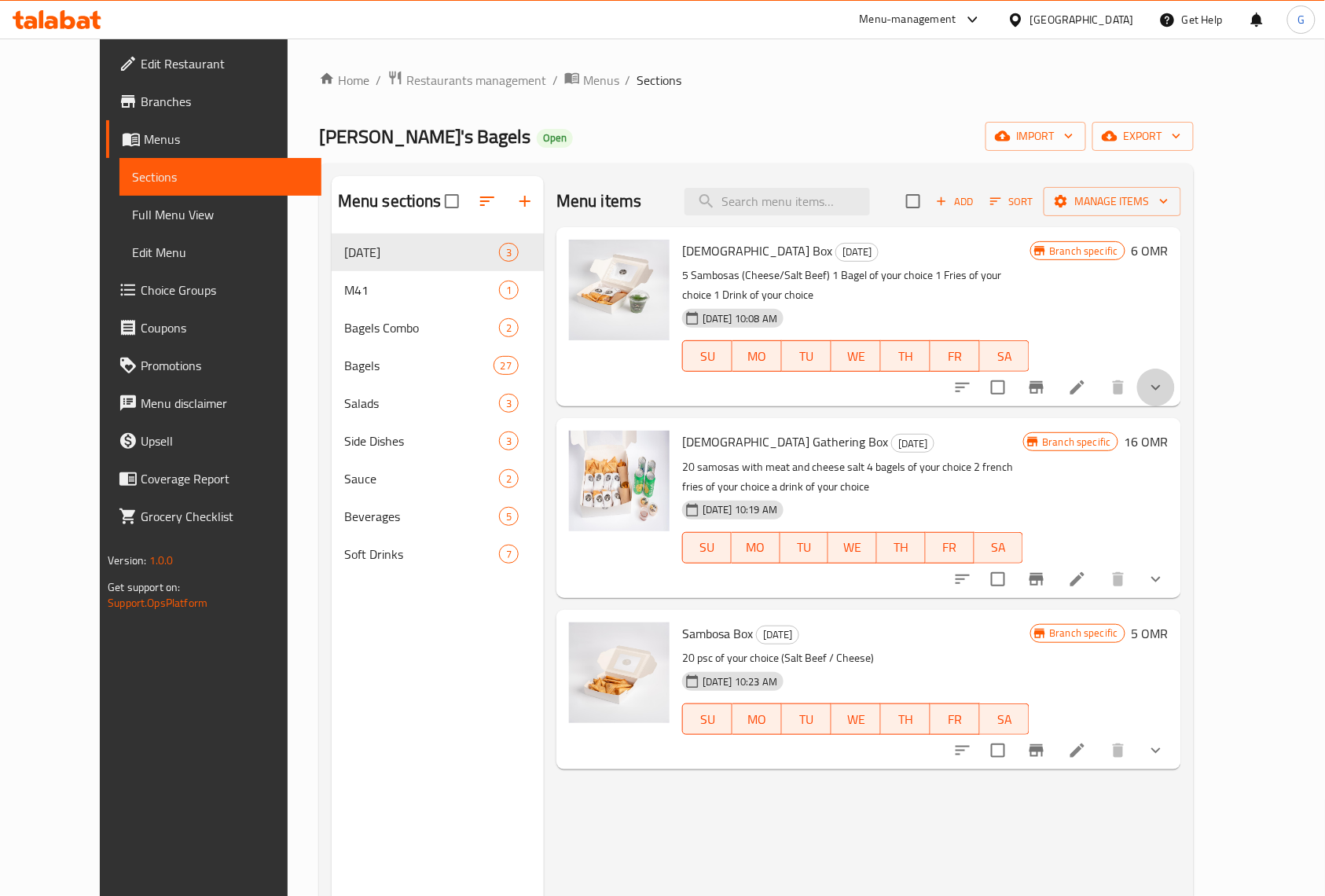
click at [1175, 369] on button "show more" at bounding box center [1155, 387] width 37 height 37
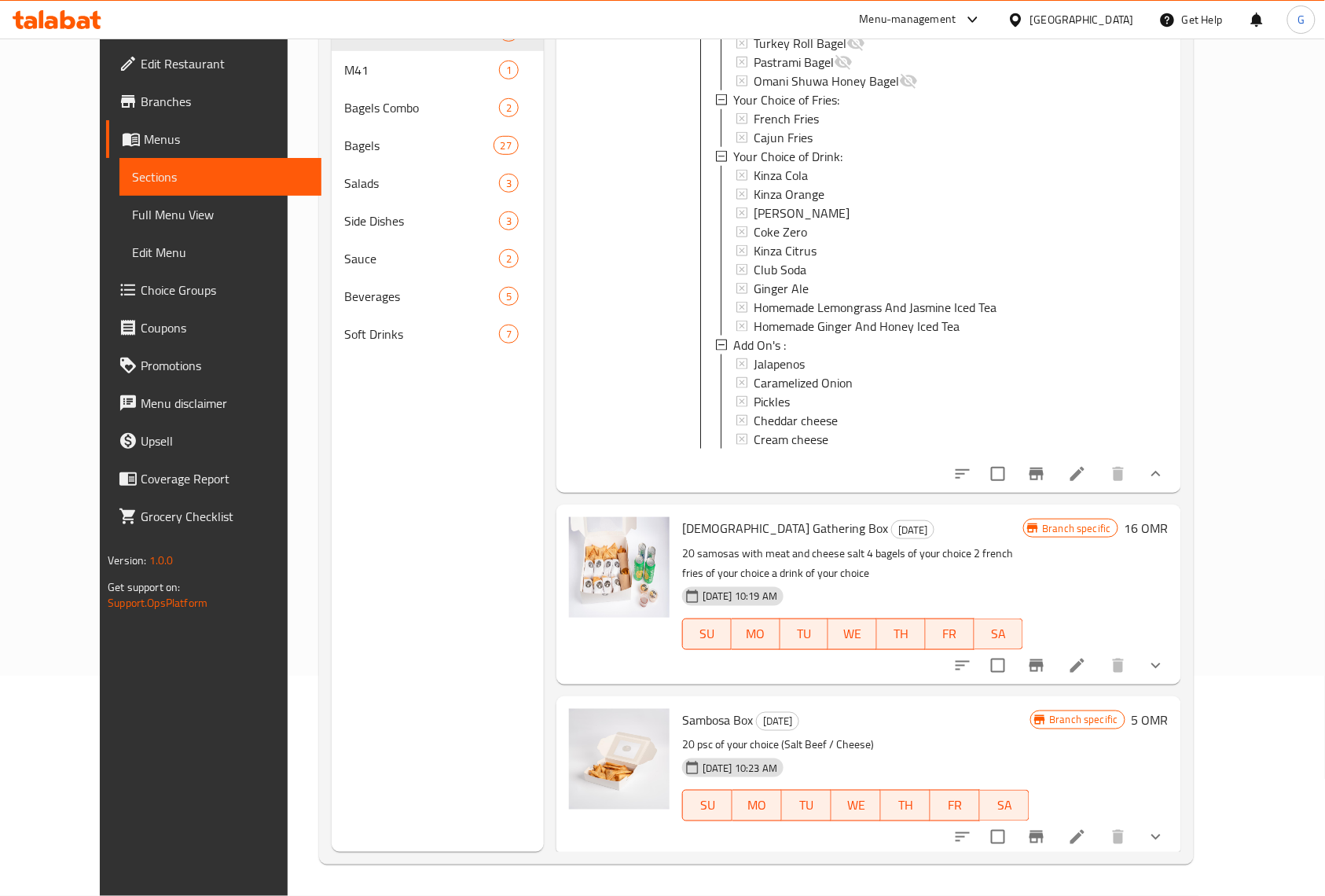
scroll to position [220, 0]
click at [1175, 678] on button "show more" at bounding box center [1155, 665] width 37 height 37
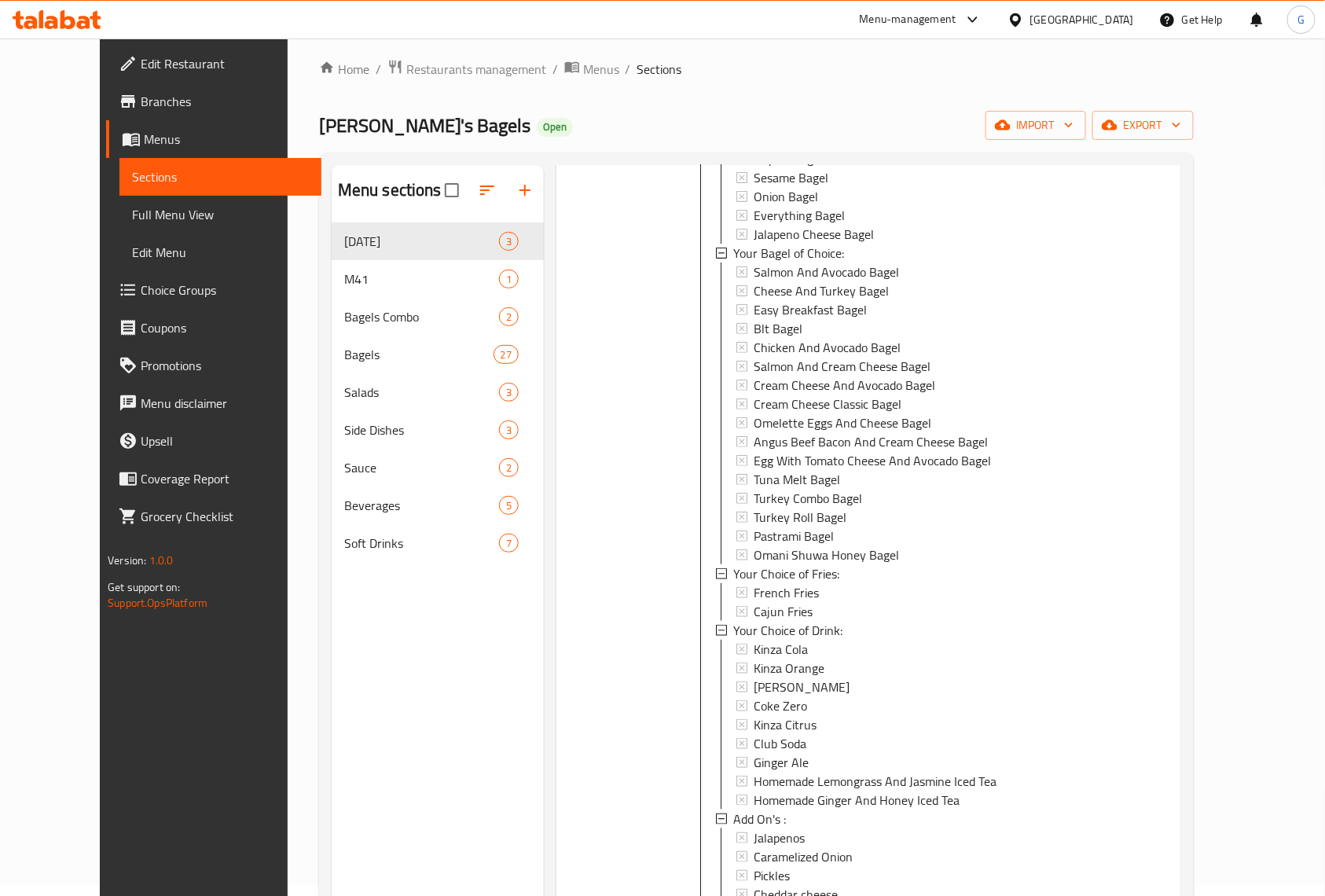
scroll to position [0, 0]
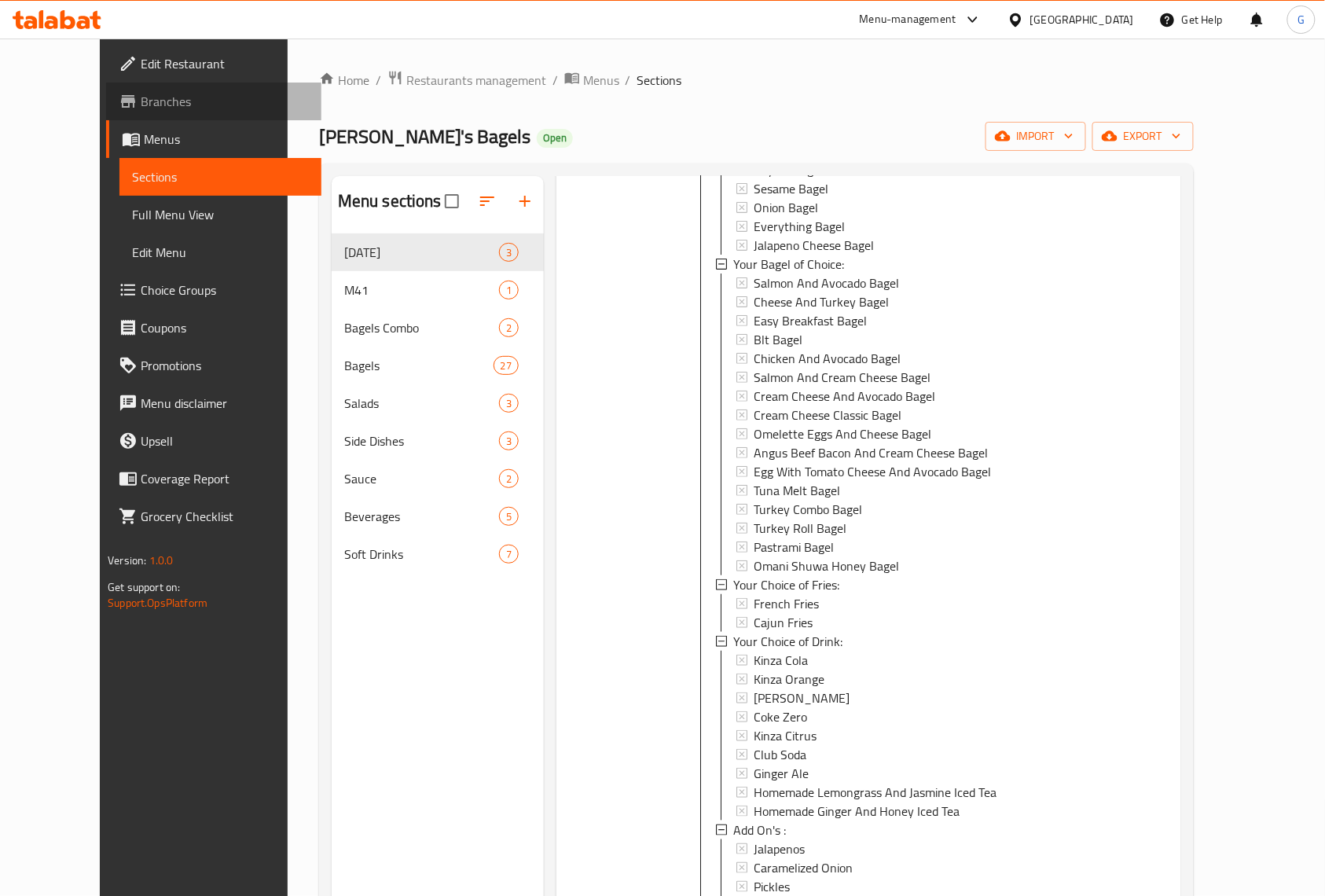
click at [141, 98] on span "Branches" at bounding box center [224, 102] width 168 height 19
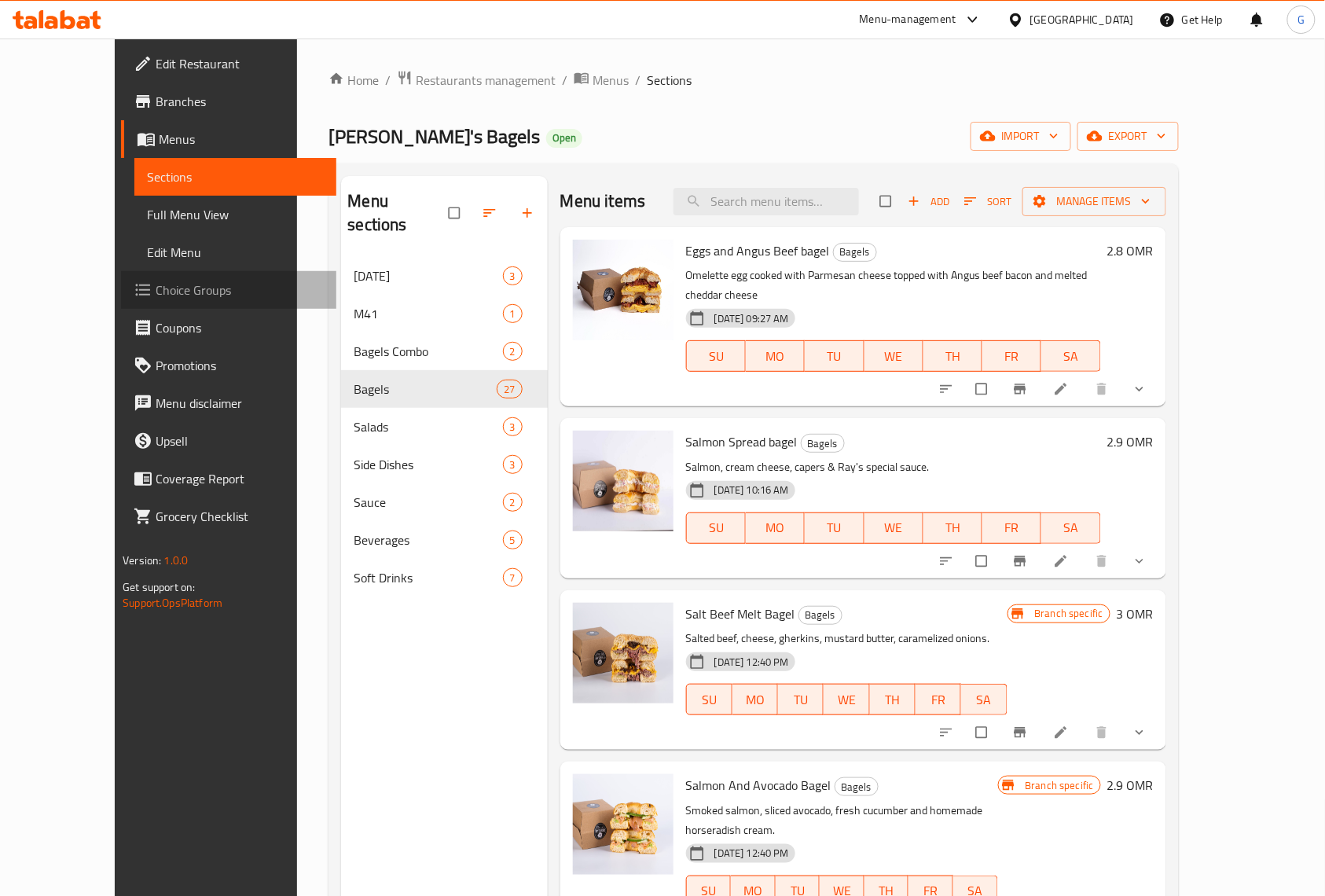
click at [155, 295] on span "Choice Groups" at bounding box center [239, 290] width 168 height 19
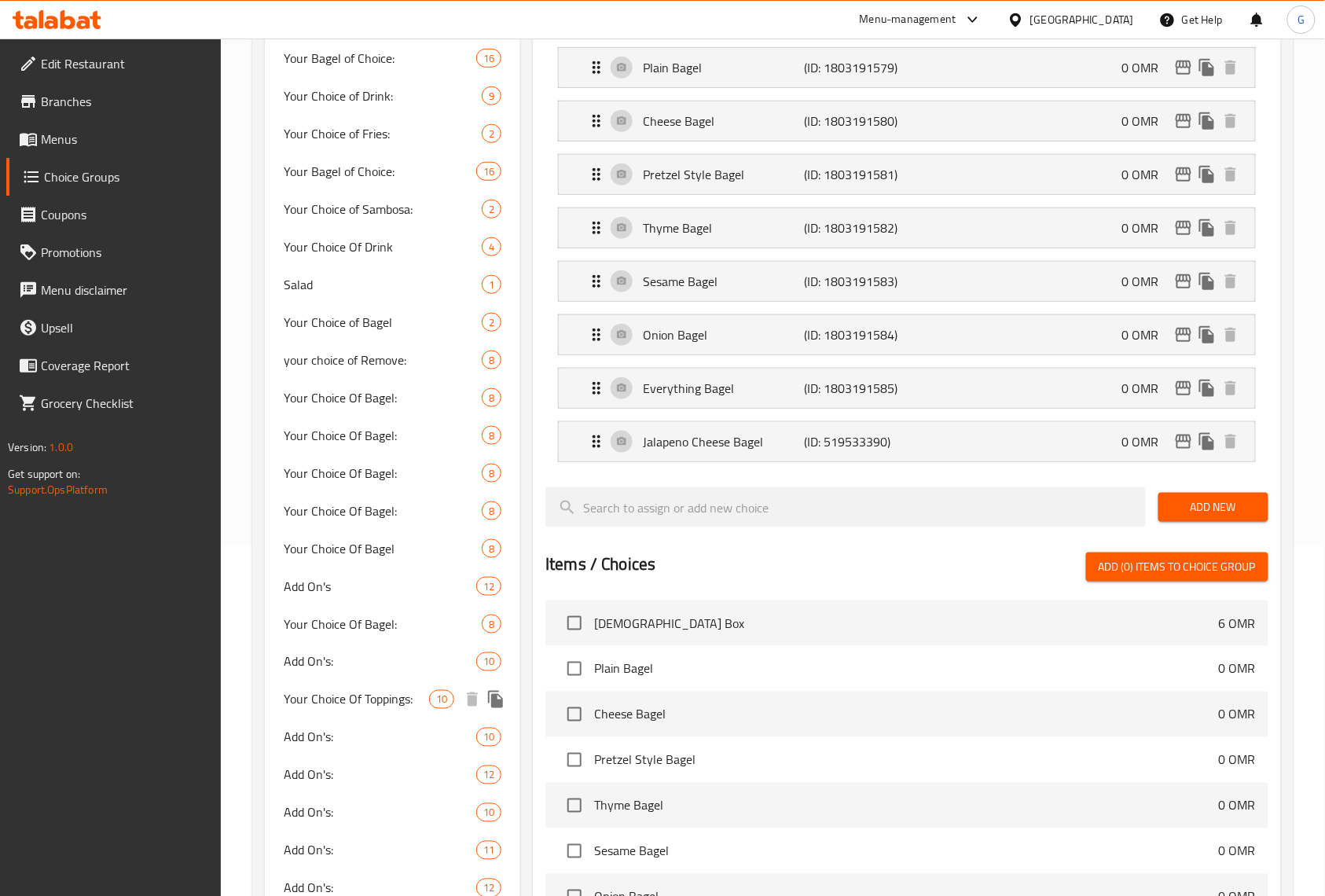
scroll to position [314, 0]
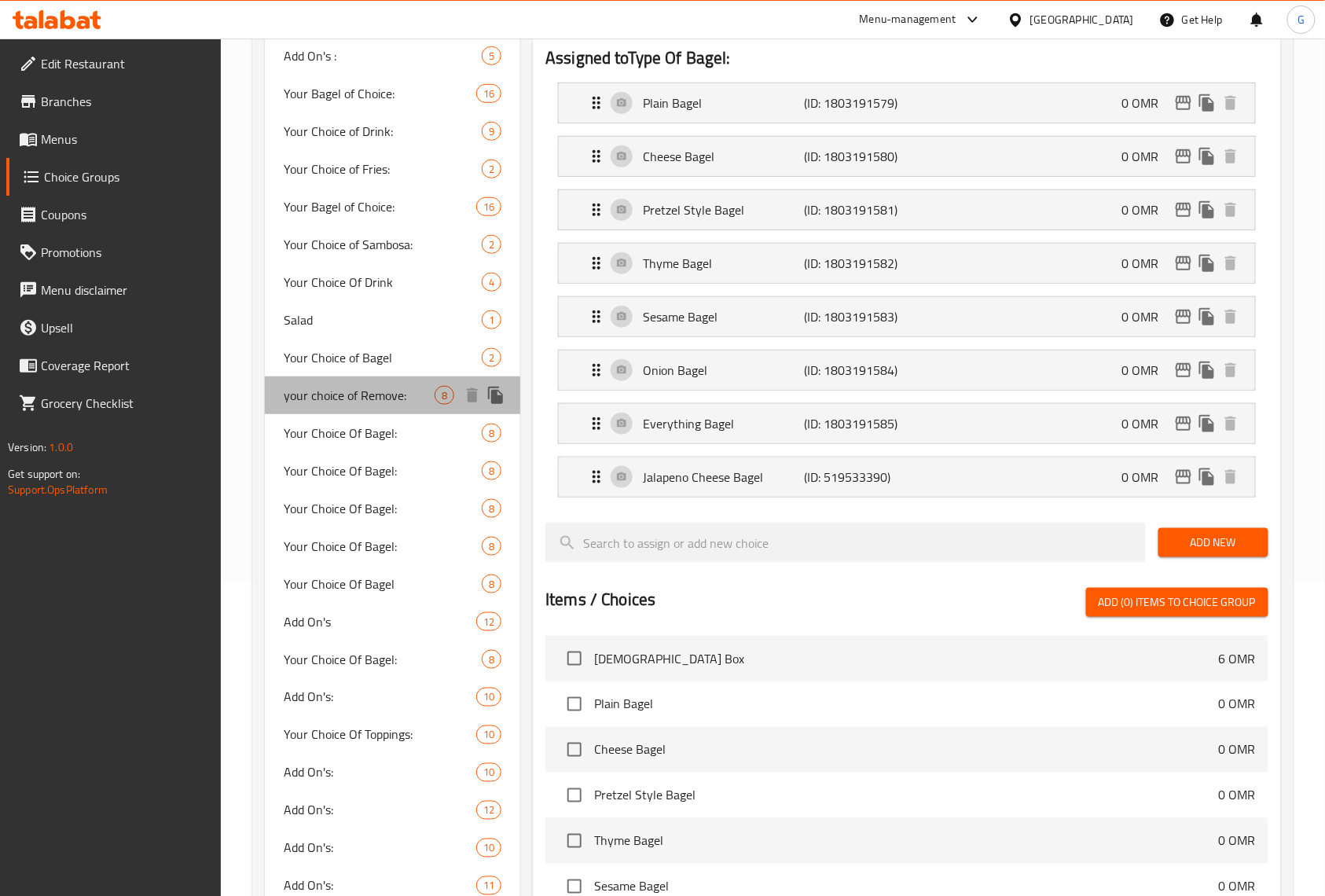
click at [372, 391] on span "your choice of Remove:" at bounding box center [359, 396] width 151 height 19
type input "your choice of Remove:"
type input "إختيارك للإزالة:"
type input "0"
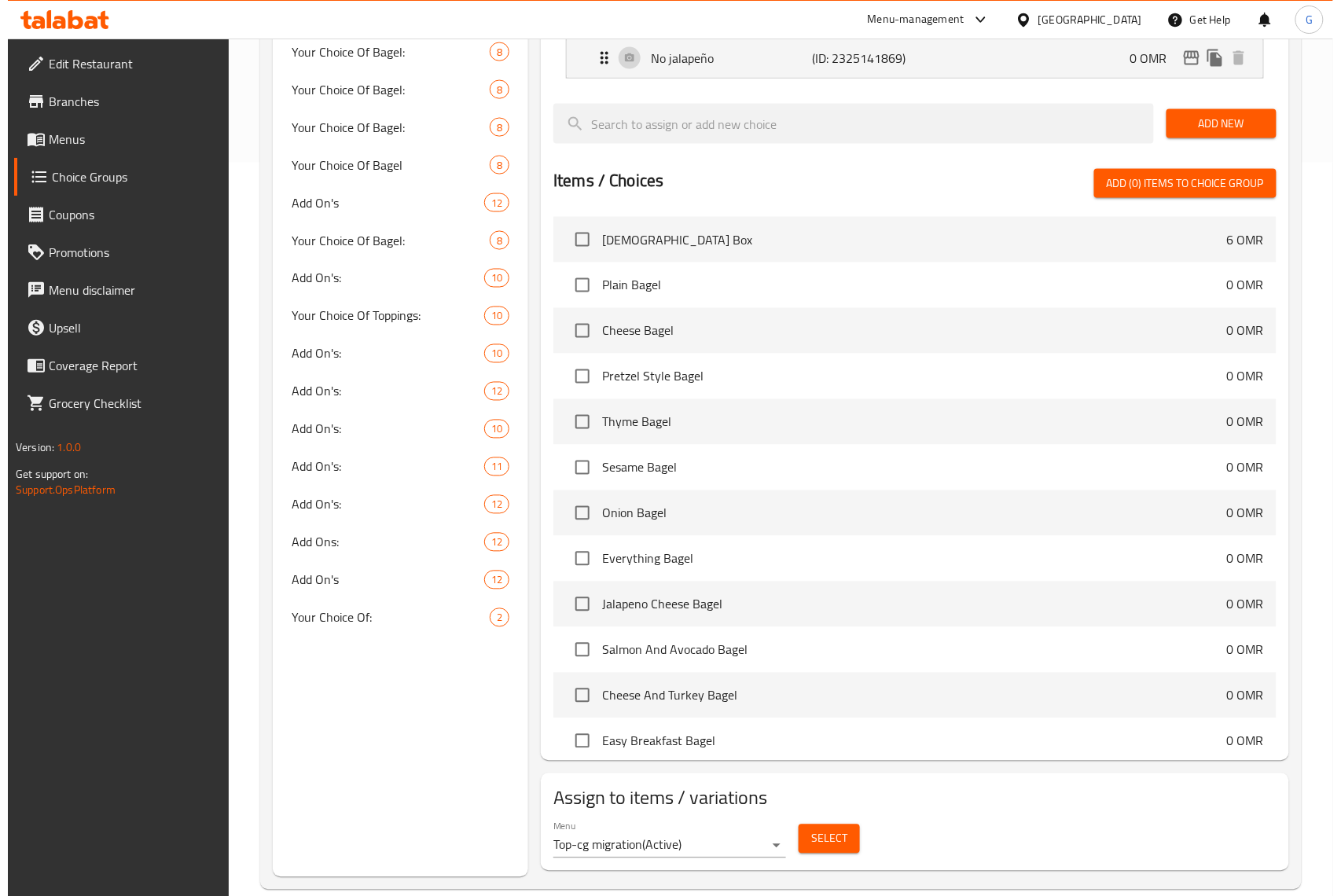
scroll to position [762, 0]
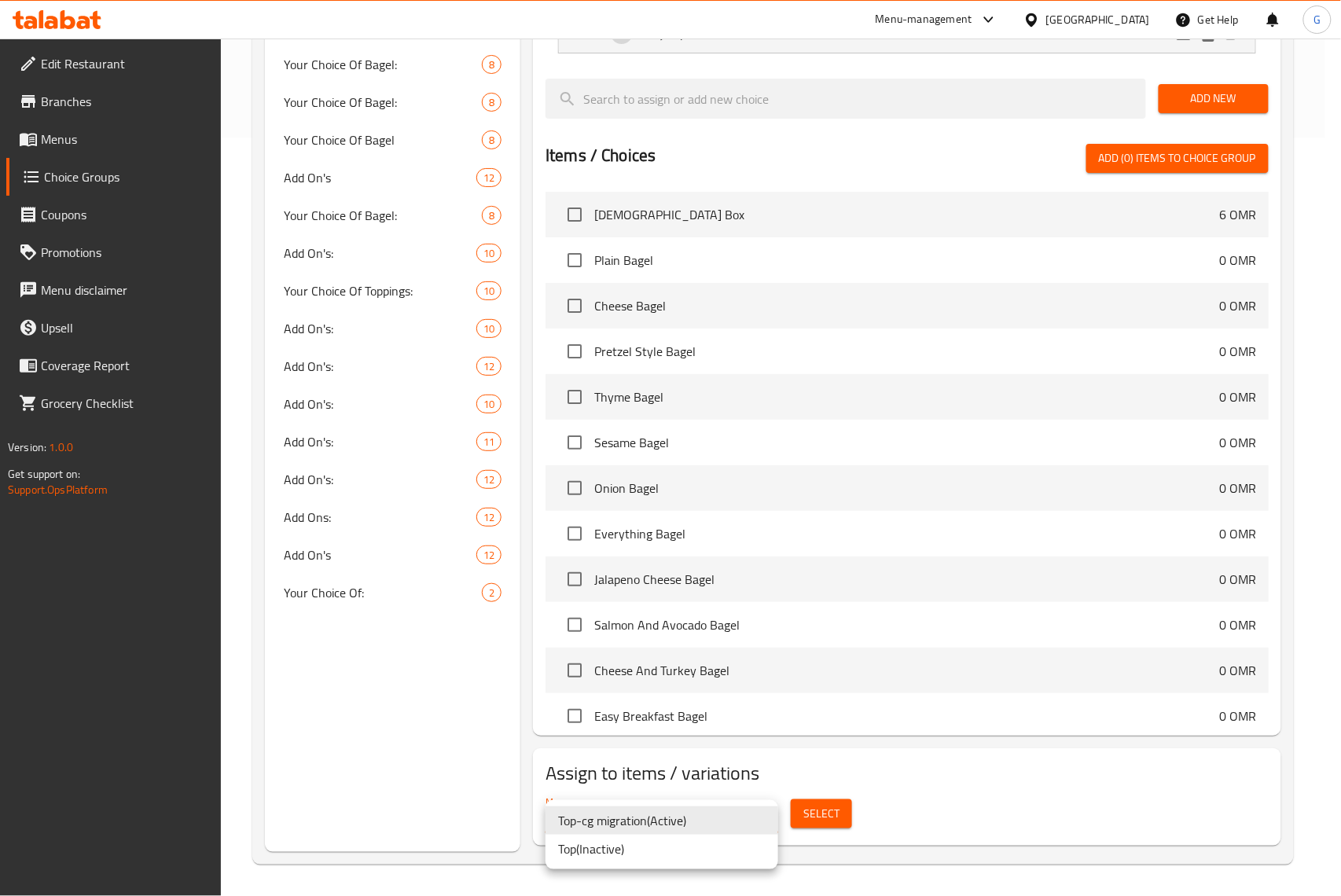
click at [947, 808] on div at bounding box center [670, 448] width 1341 height 896
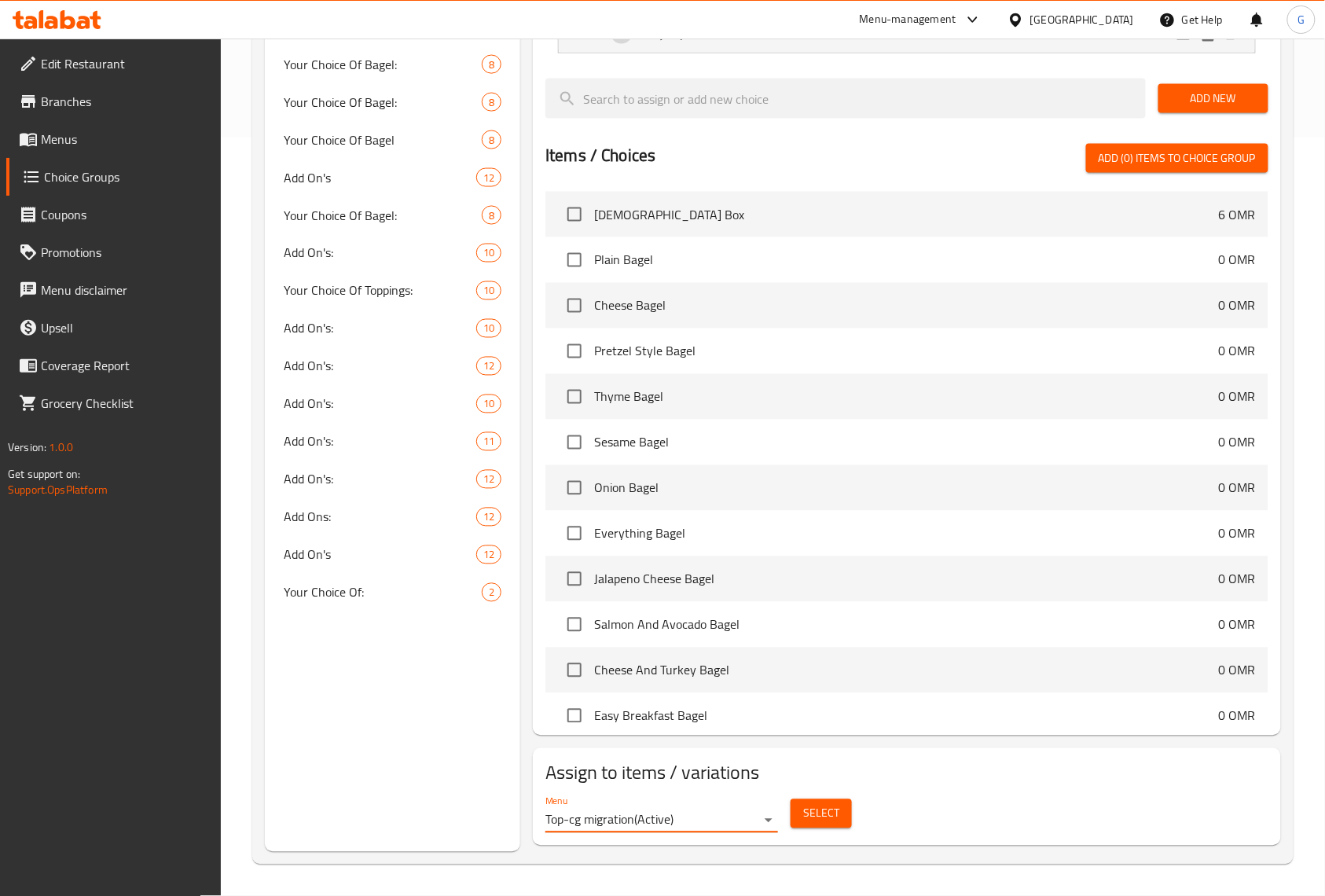
click at [841, 814] on button "Select" at bounding box center [822, 814] width 61 height 29
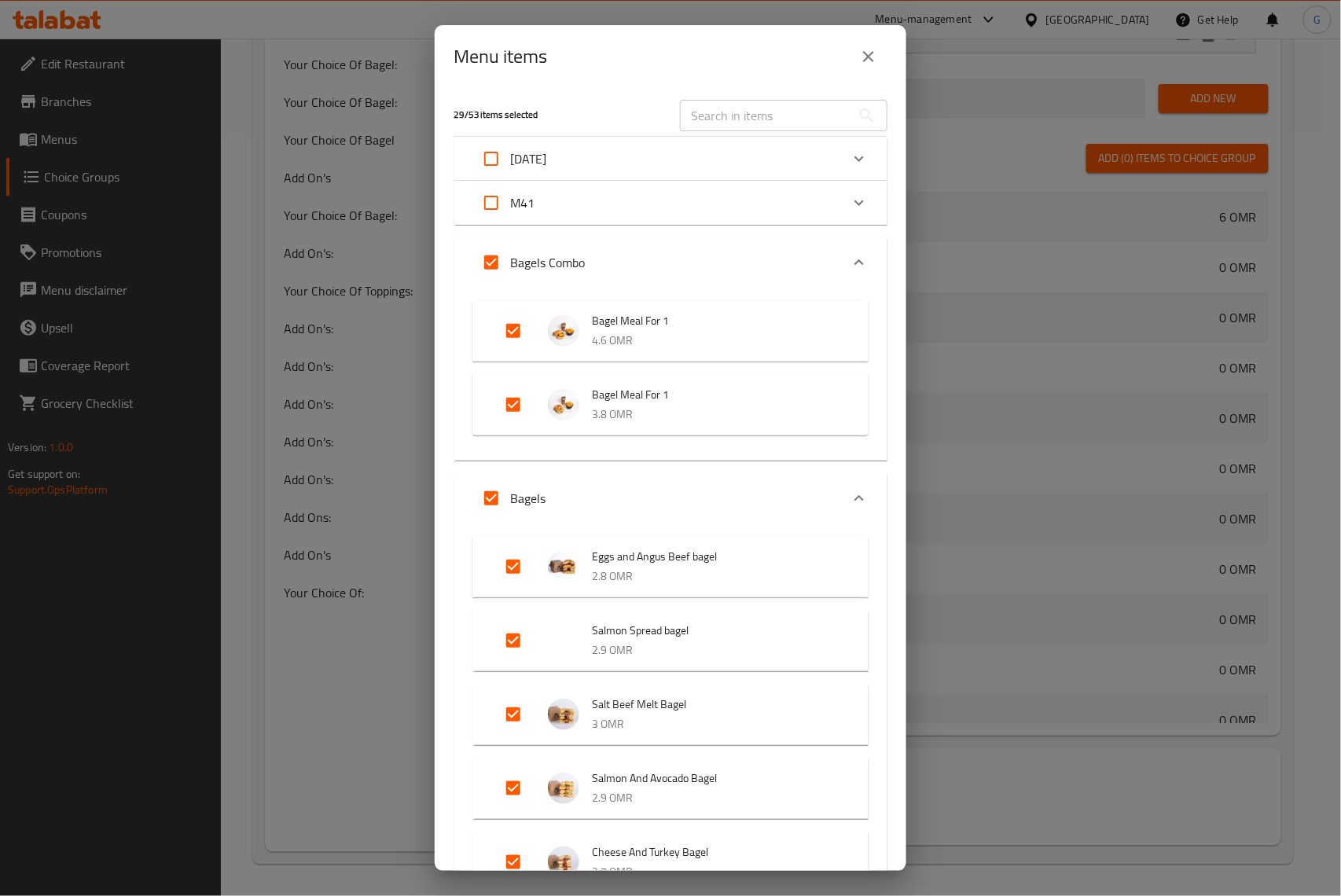
scroll to position [0, 0]
click at [849, 199] on icon "Expand" at bounding box center [859, 204] width 19 height 19
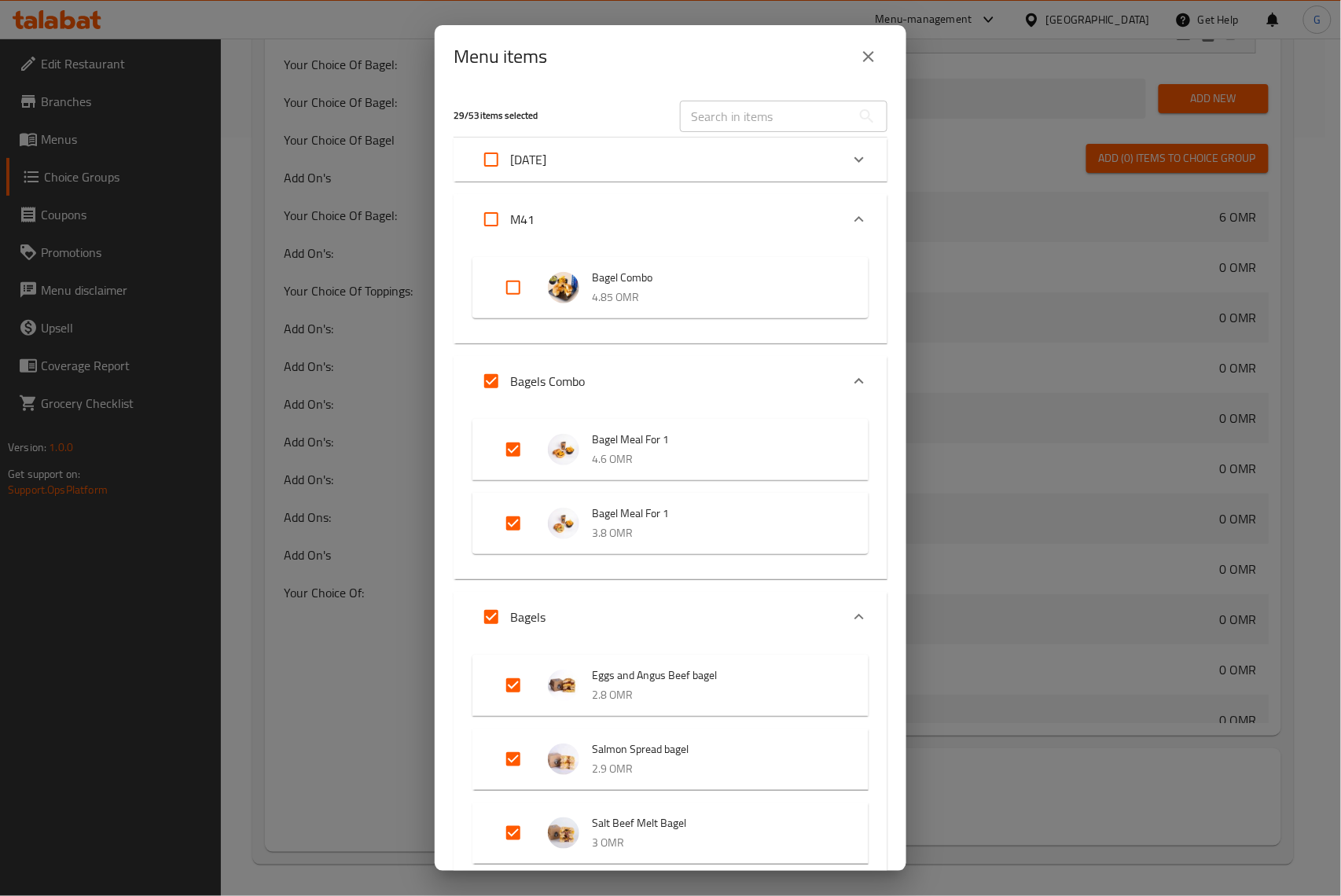
click at [844, 147] on div "Expand" at bounding box center [859, 159] width 37 height 37
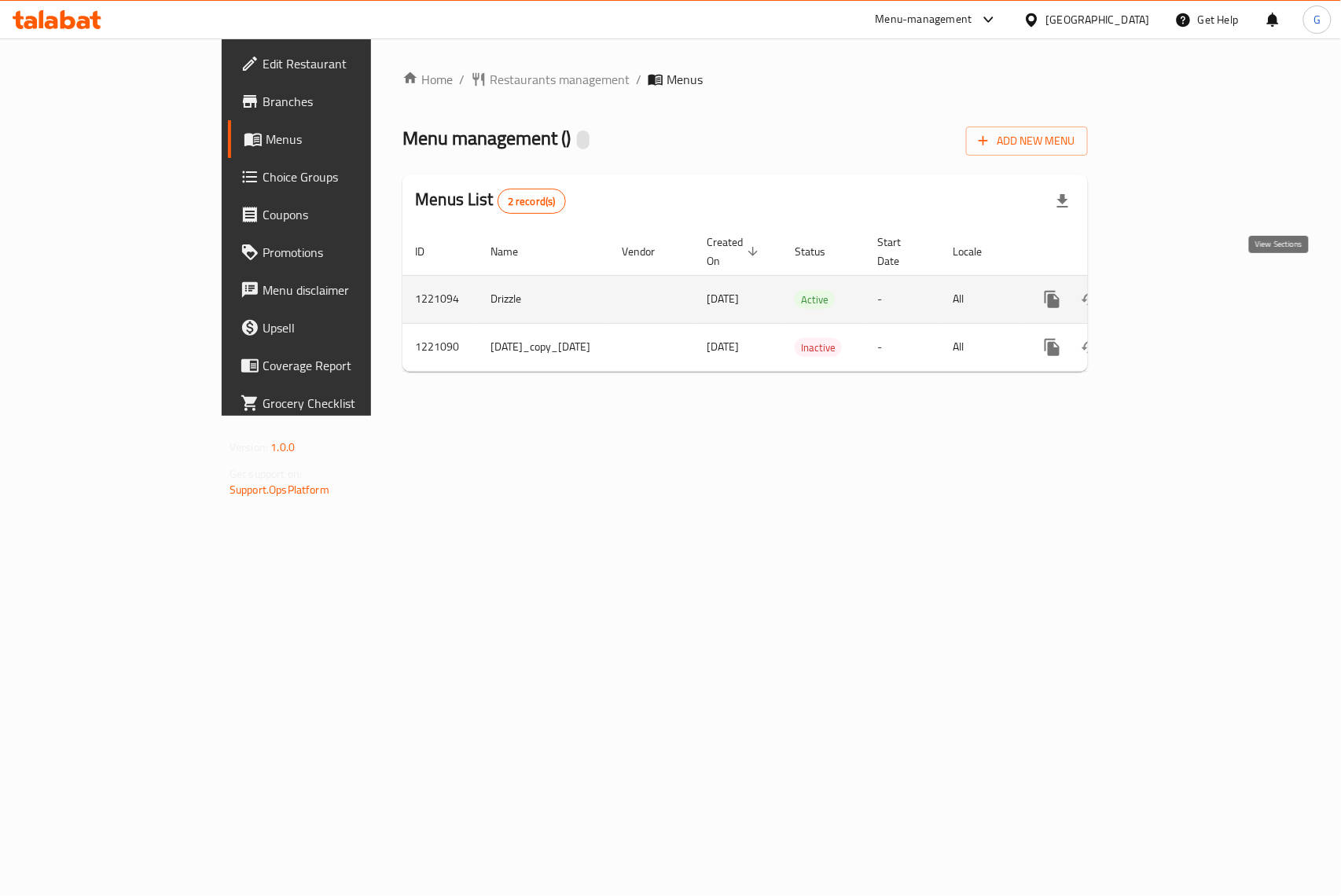
click at [1185, 286] on link "enhanced table" at bounding box center [1165, 299] width 37 height 37
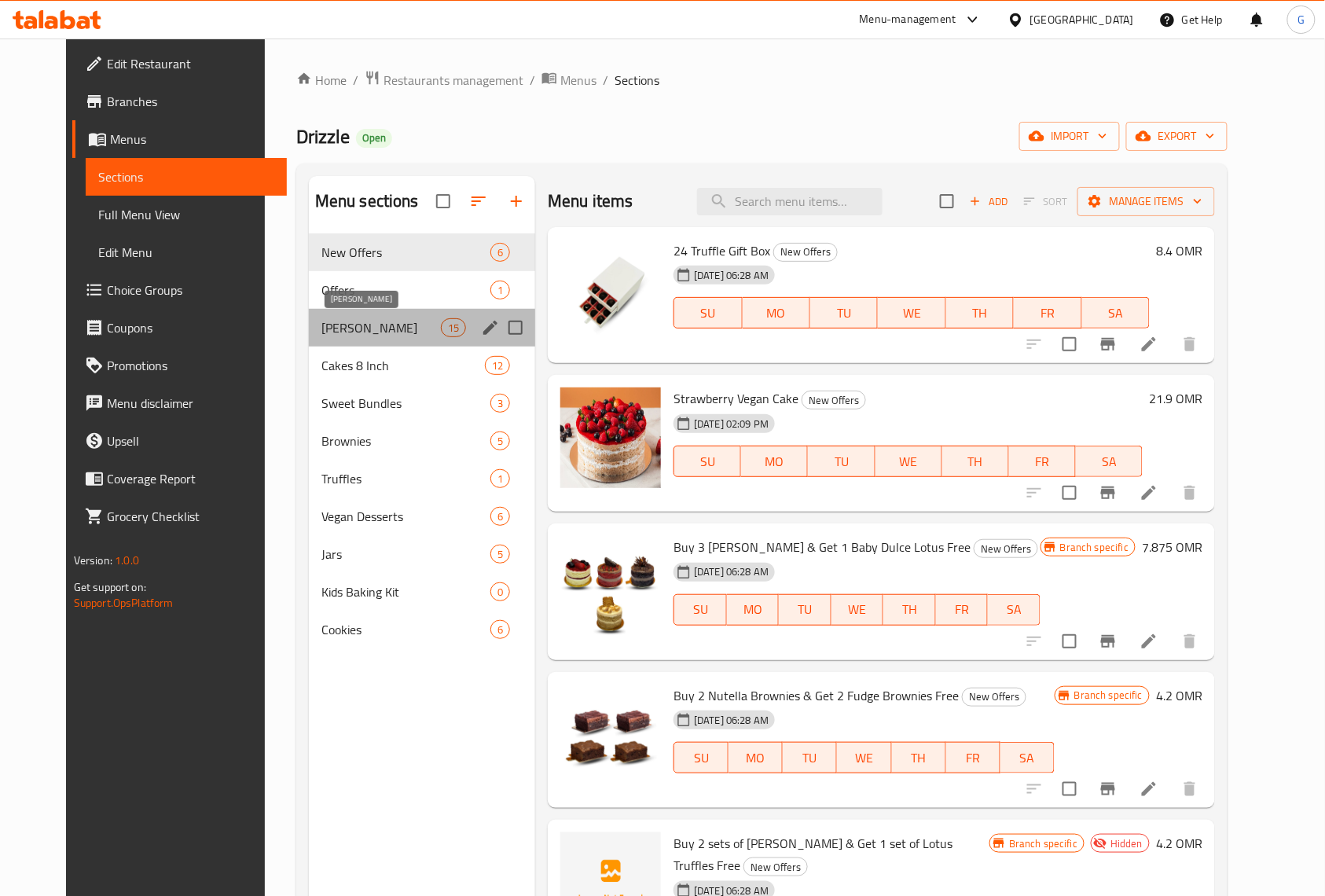
click at [386, 332] on span "Baby Cakes" at bounding box center [381, 328] width 120 height 19
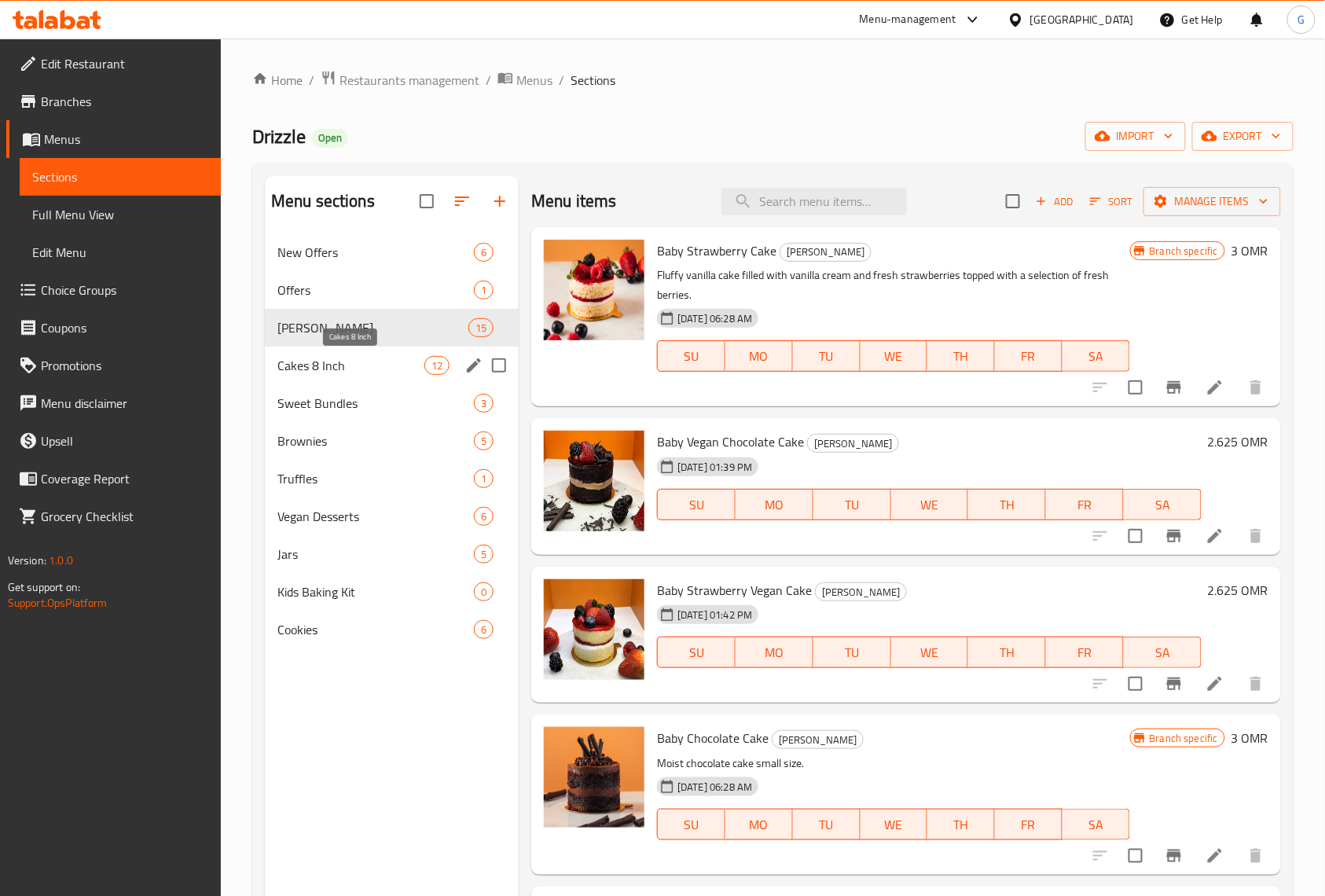
click at [381, 361] on span "Cakes 8 Inch" at bounding box center [350, 365] width 147 height 19
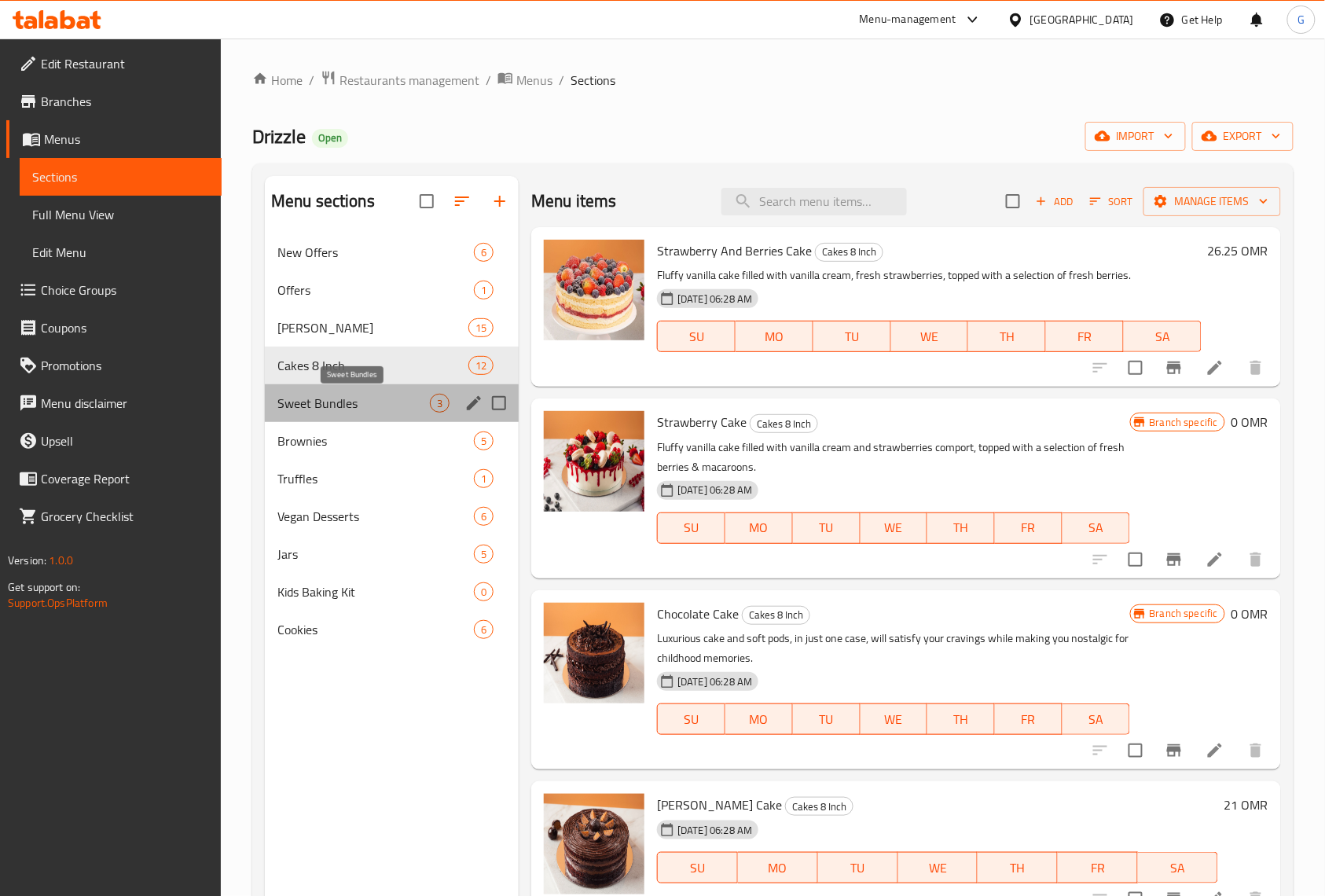
click at [385, 396] on span "Sweet Bundles" at bounding box center [353, 403] width 152 height 19
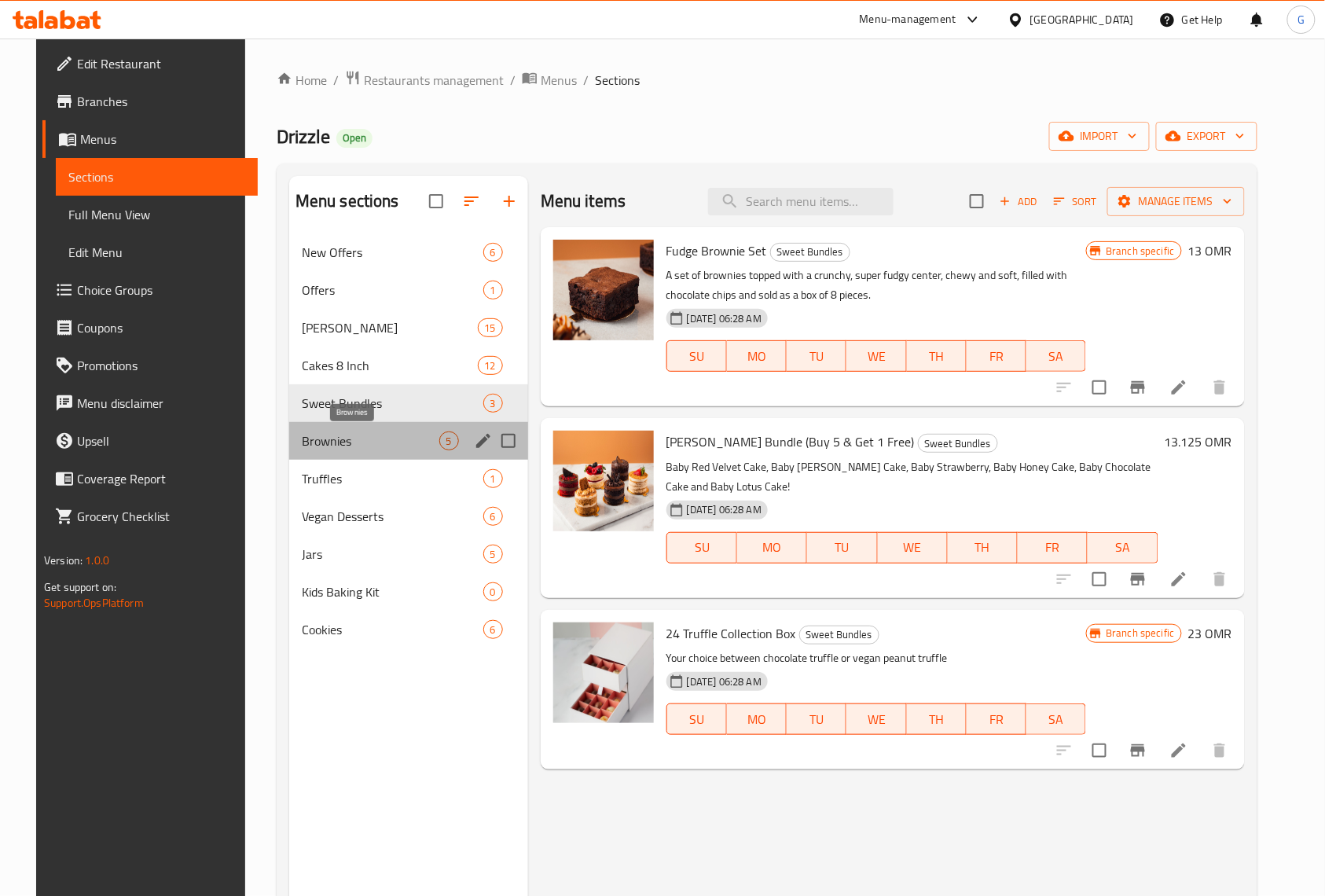
click at [384, 438] on span "Brownies" at bounding box center [370, 441] width 137 height 19
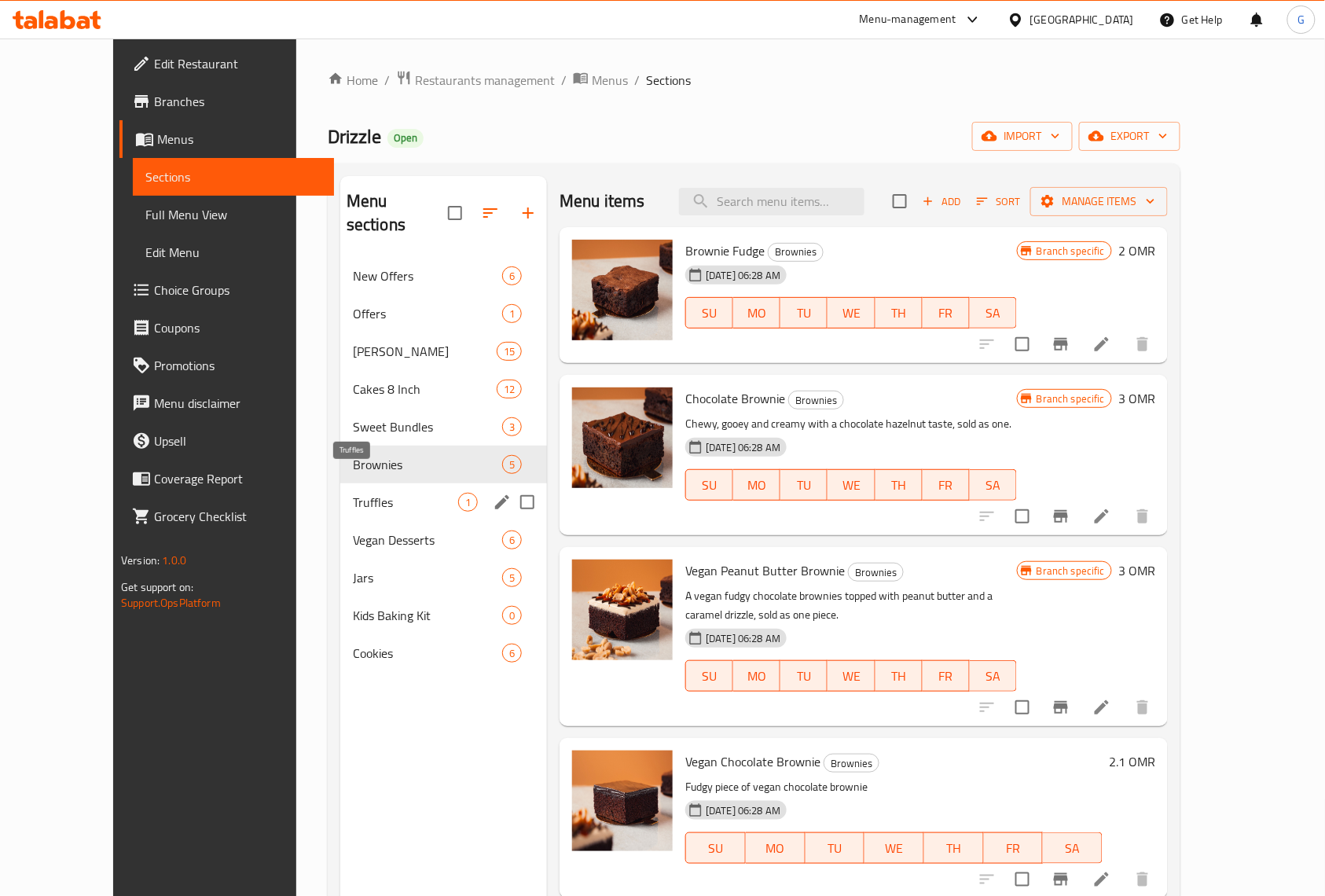
click at [382, 493] on span "Truffles" at bounding box center [406, 502] width 105 height 19
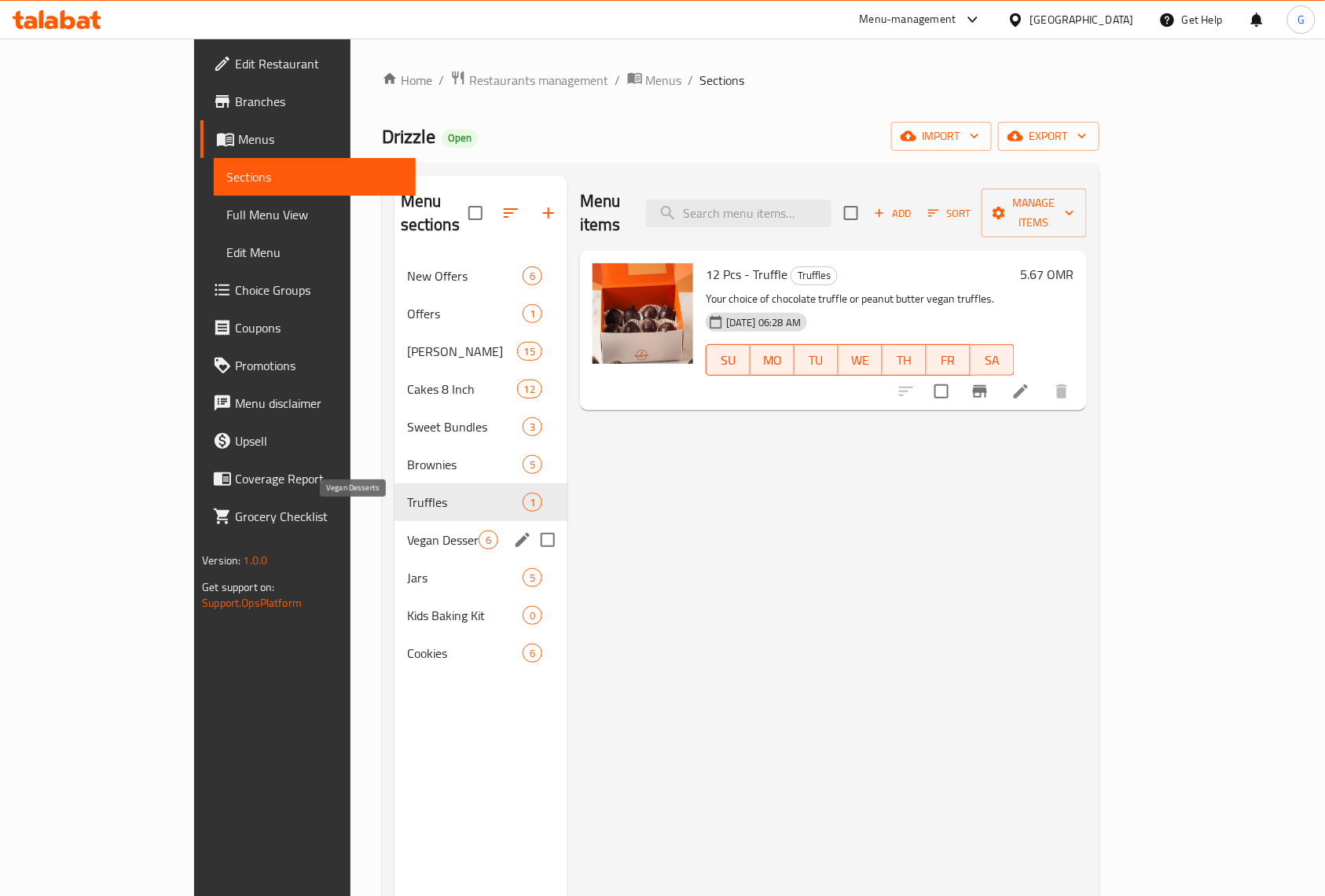
click at [407, 530] on span "Vegan Desserts" at bounding box center [443, 540] width 72 height 19
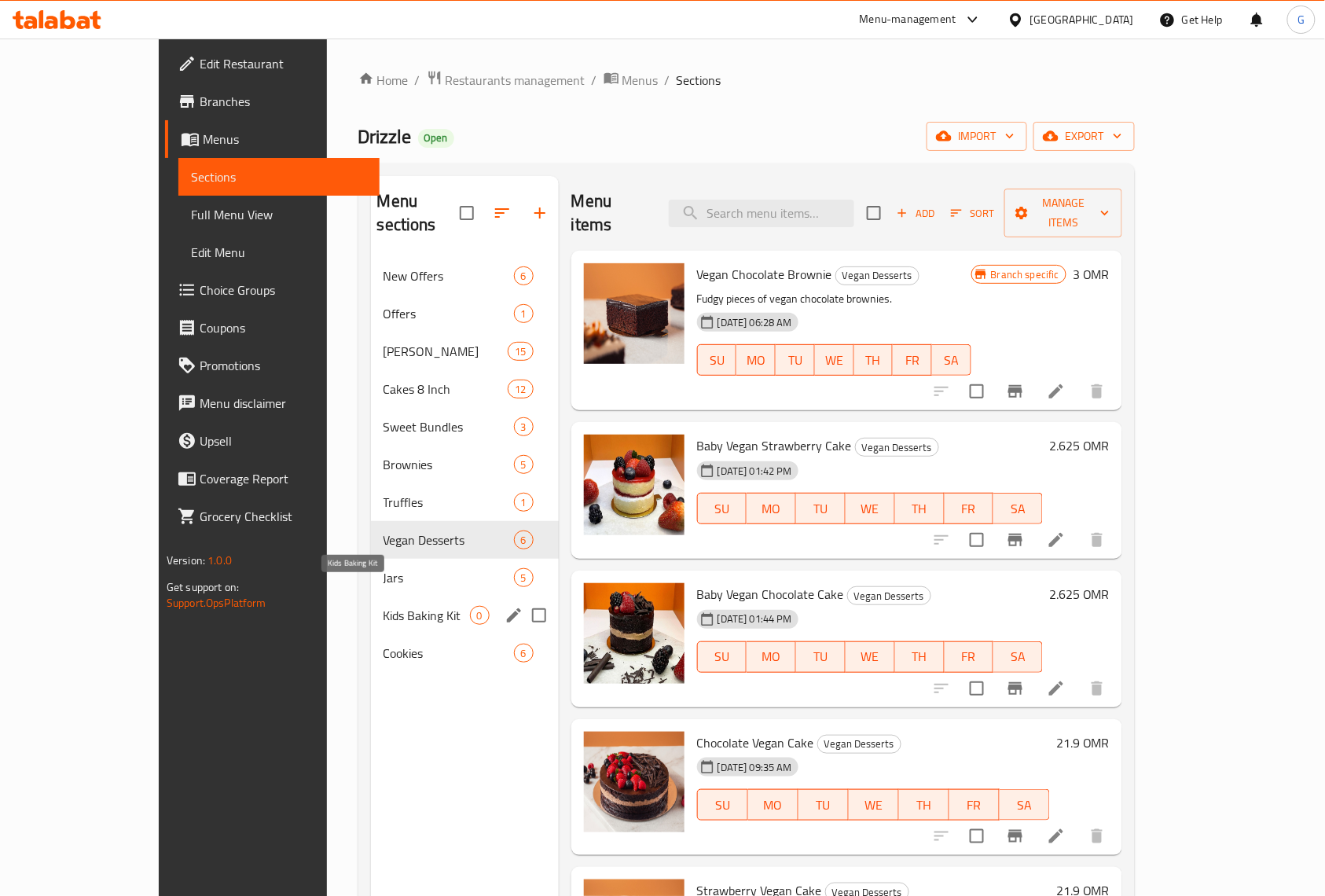
click at [384, 606] on span "Kids Baking Kit" at bounding box center [427, 615] width 86 height 19
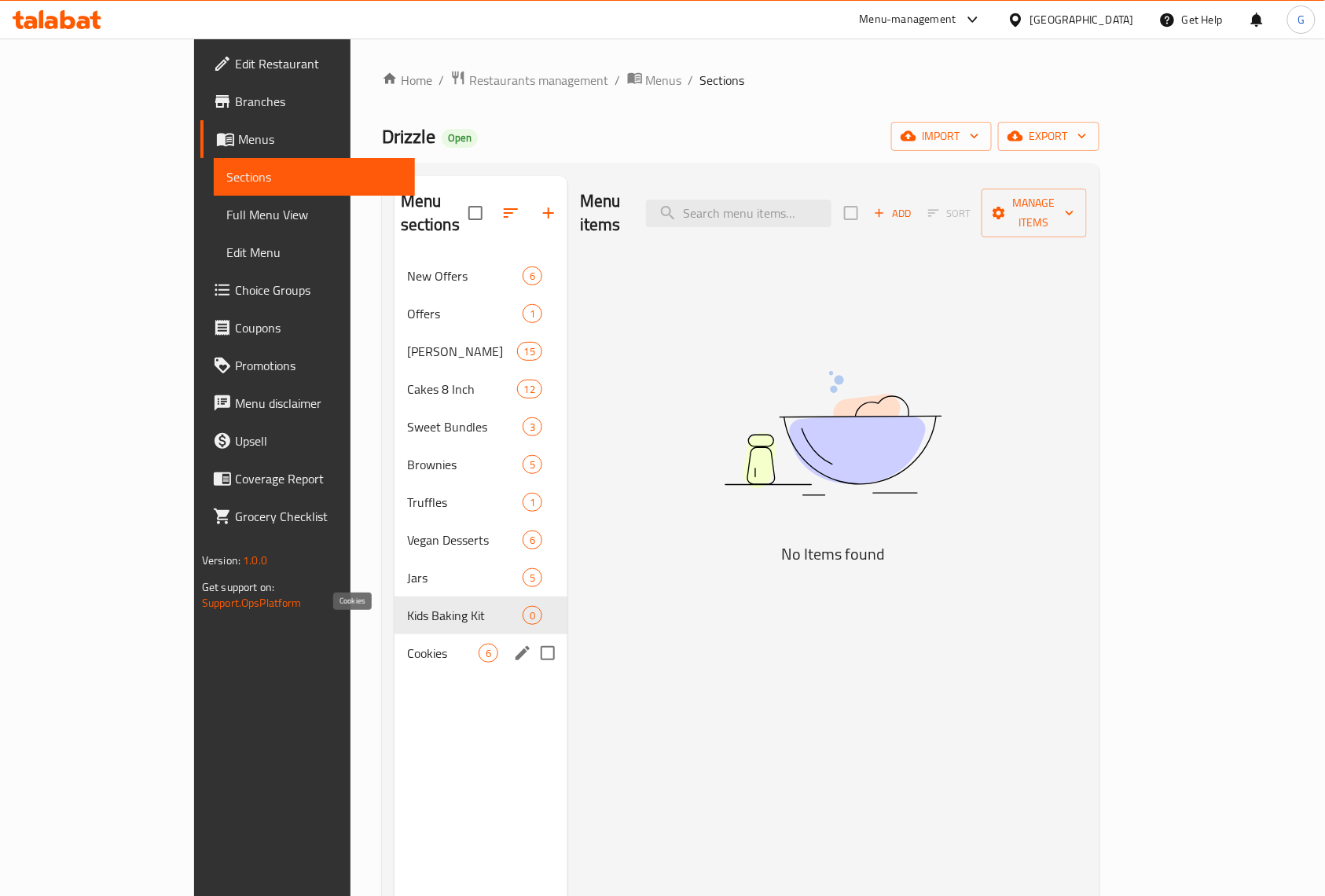
click at [407, 644] on span "Cookies" at bounding box center [443, 654] width 72 height 19
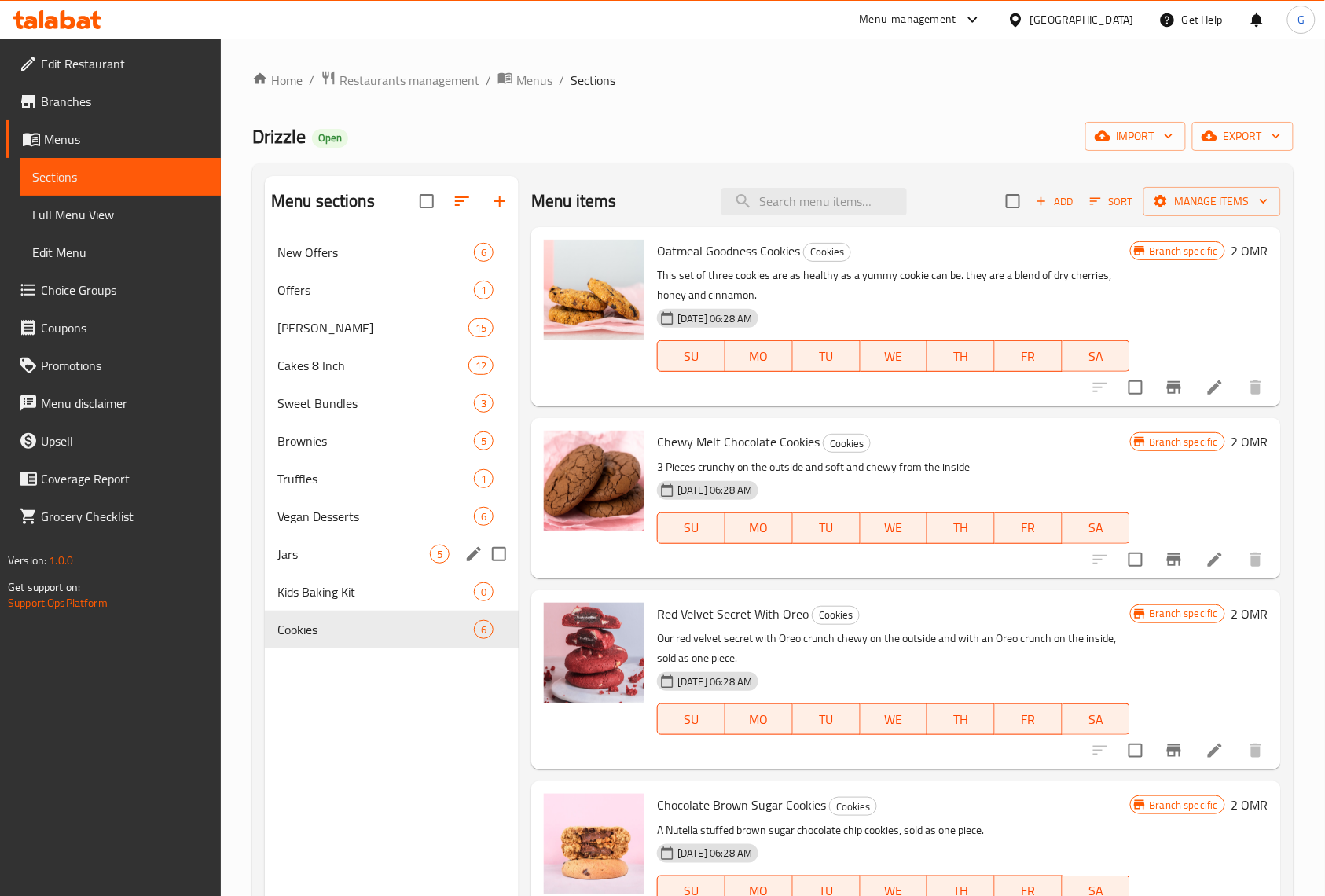
click at [352, 563] on span "Jars" at bounding box center [353, 554] width 152 height 19
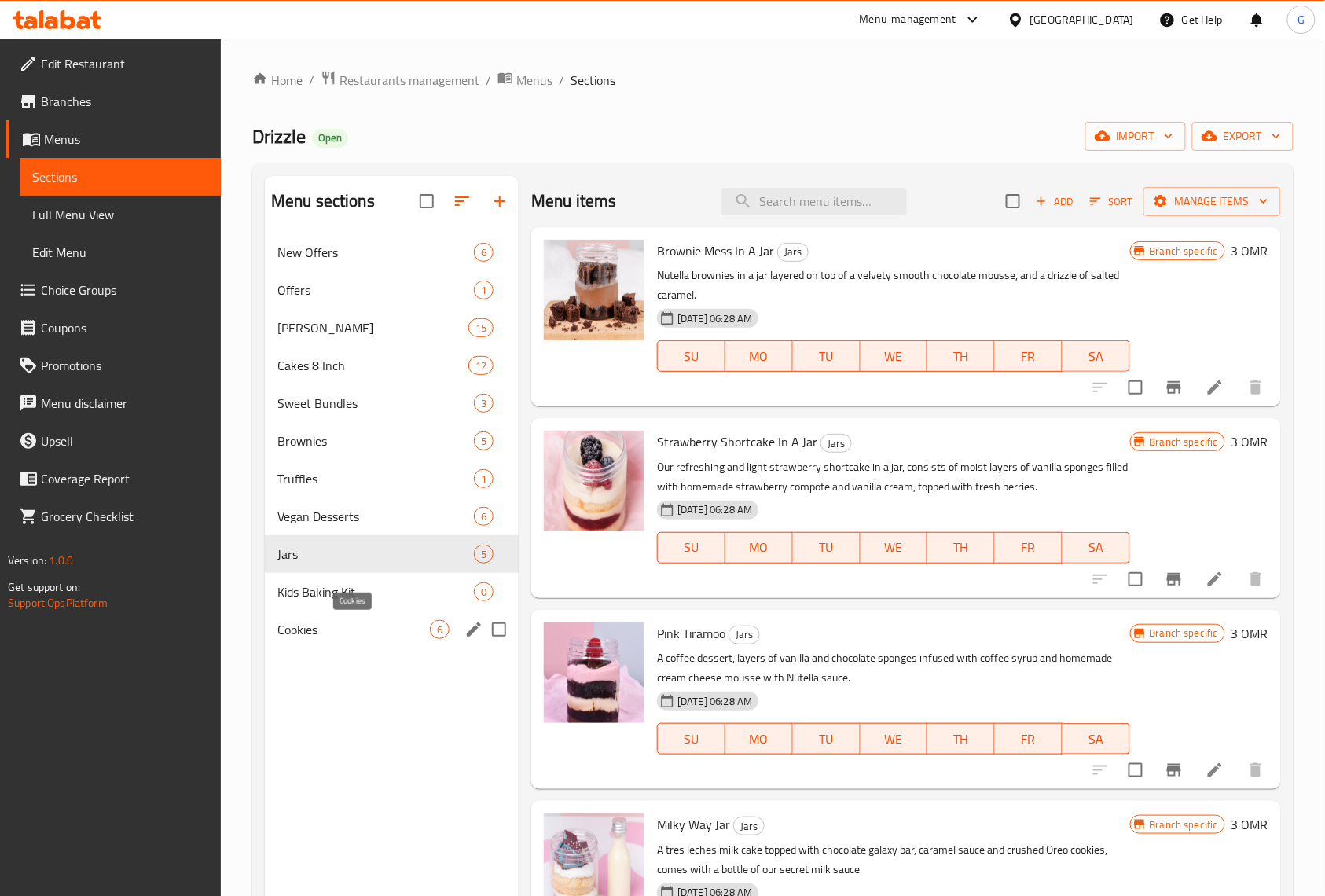
click at [343, 633] on span "Cookies" at bounding box center [353, 630] width 152 height 19
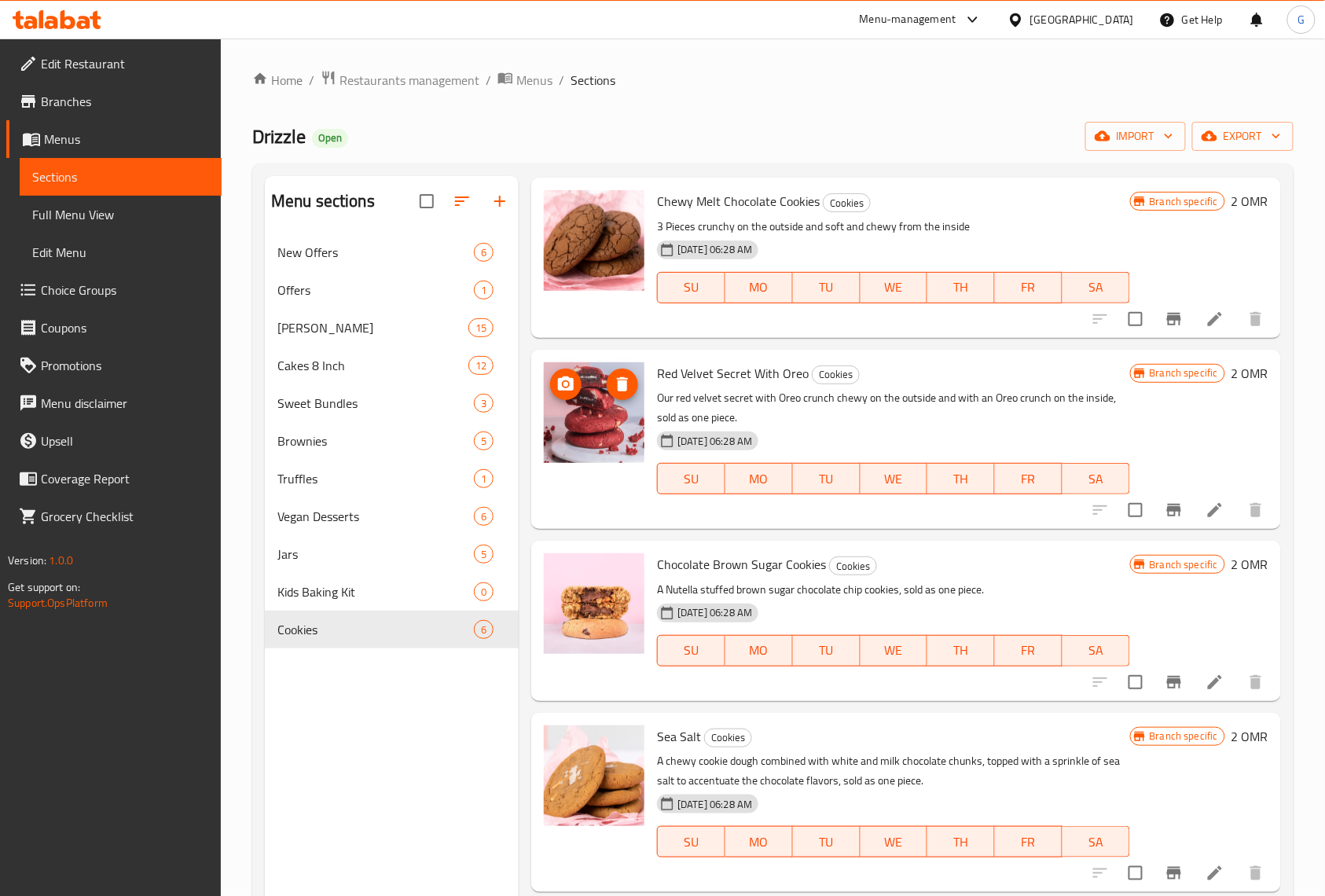
scroll to position [251, 0]
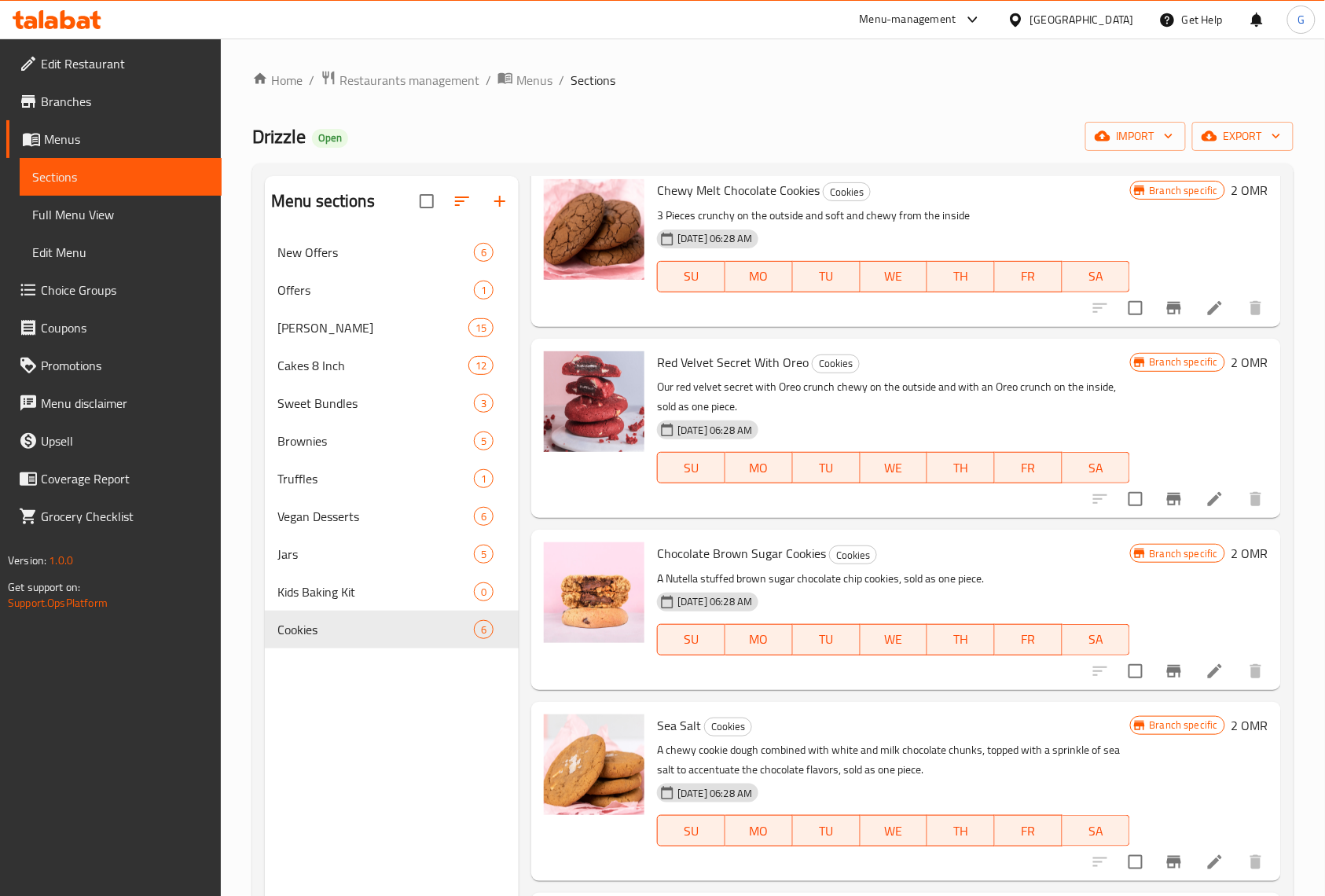
click at [64, 98] on span "Branches" at bounding box center [125, 102] width 168 height 19
